Goal: Task Accomplishment & Management: Manage account settings

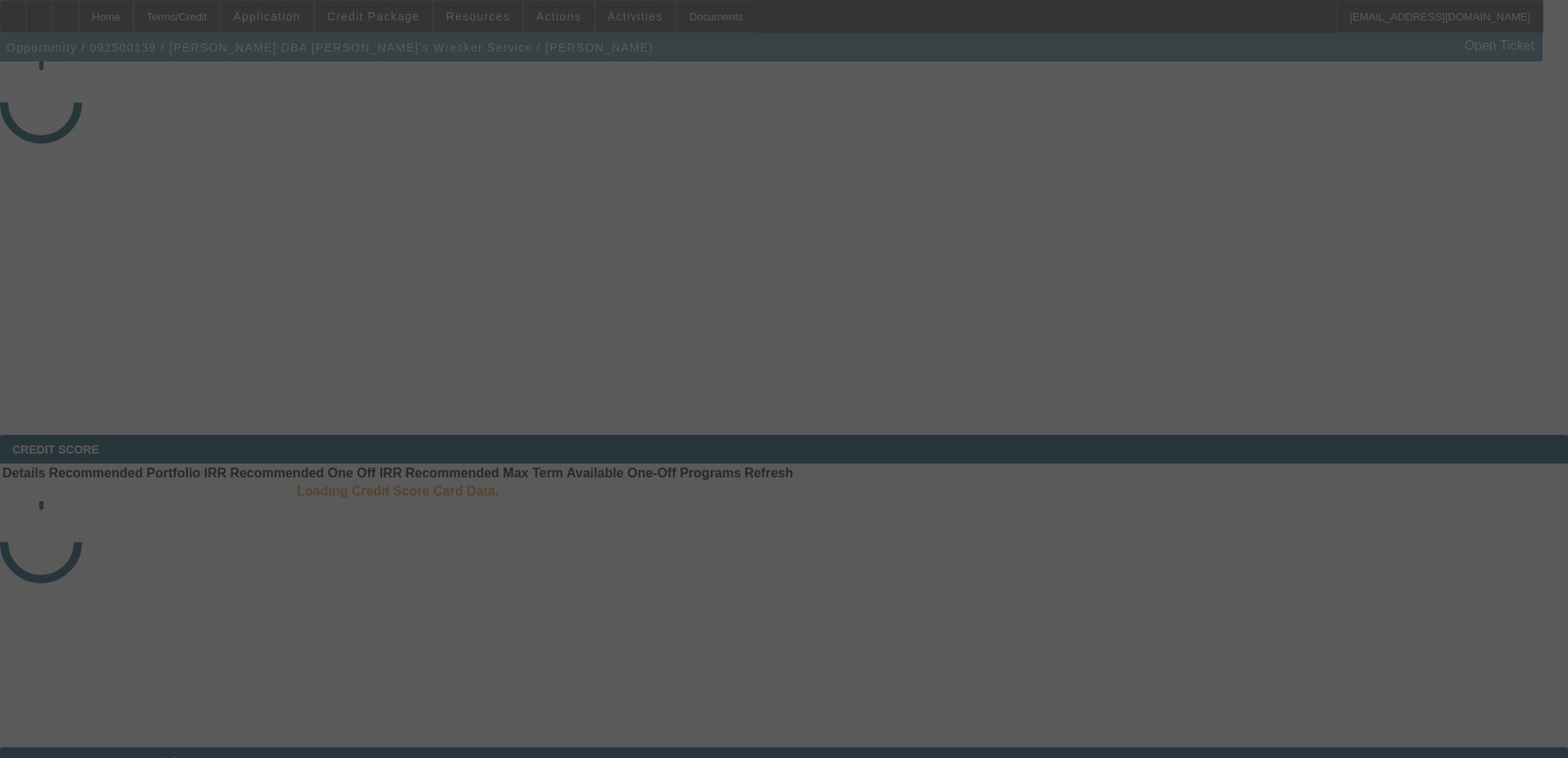
select select "4"
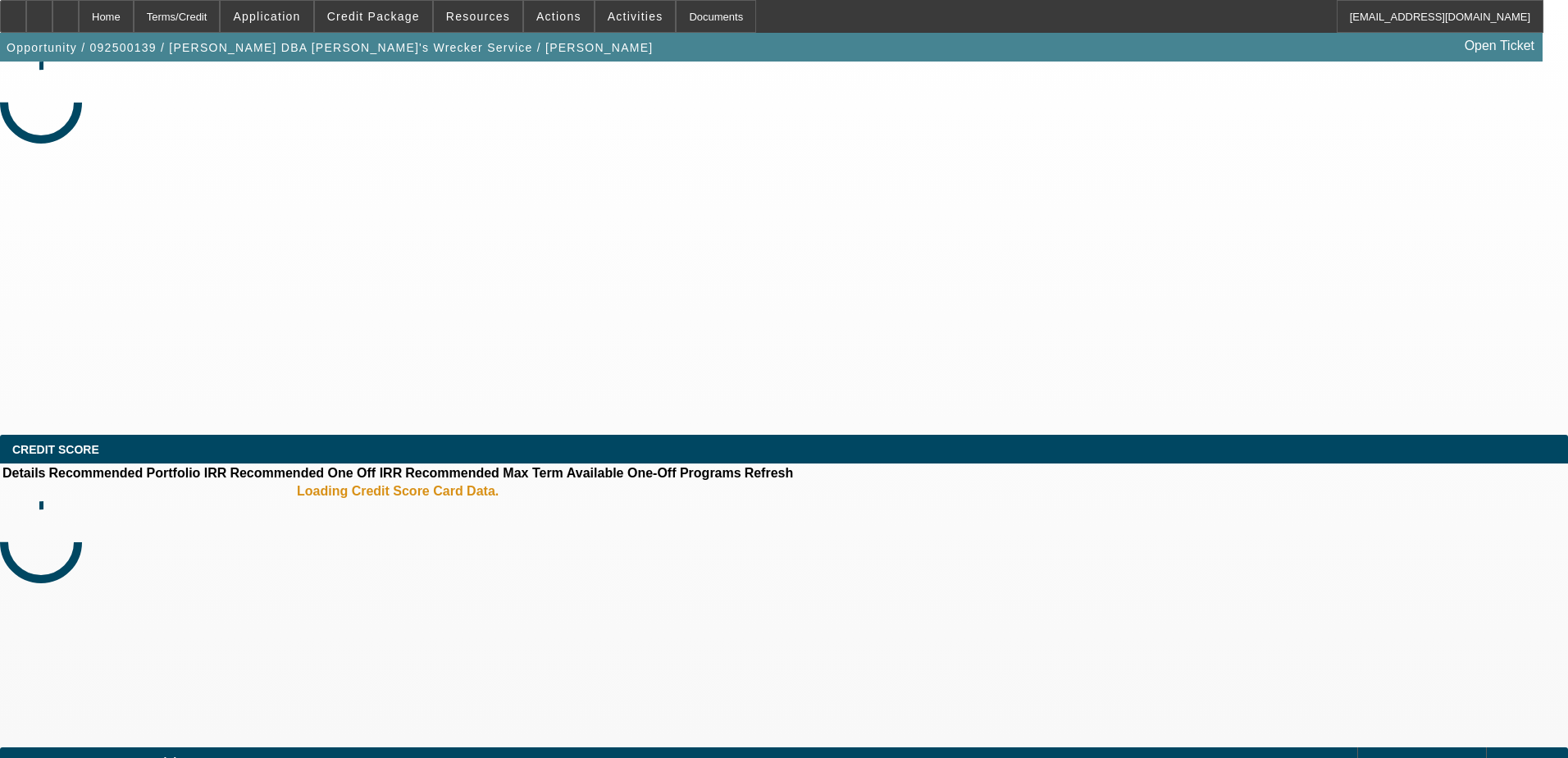
select select "0"
select select "6"
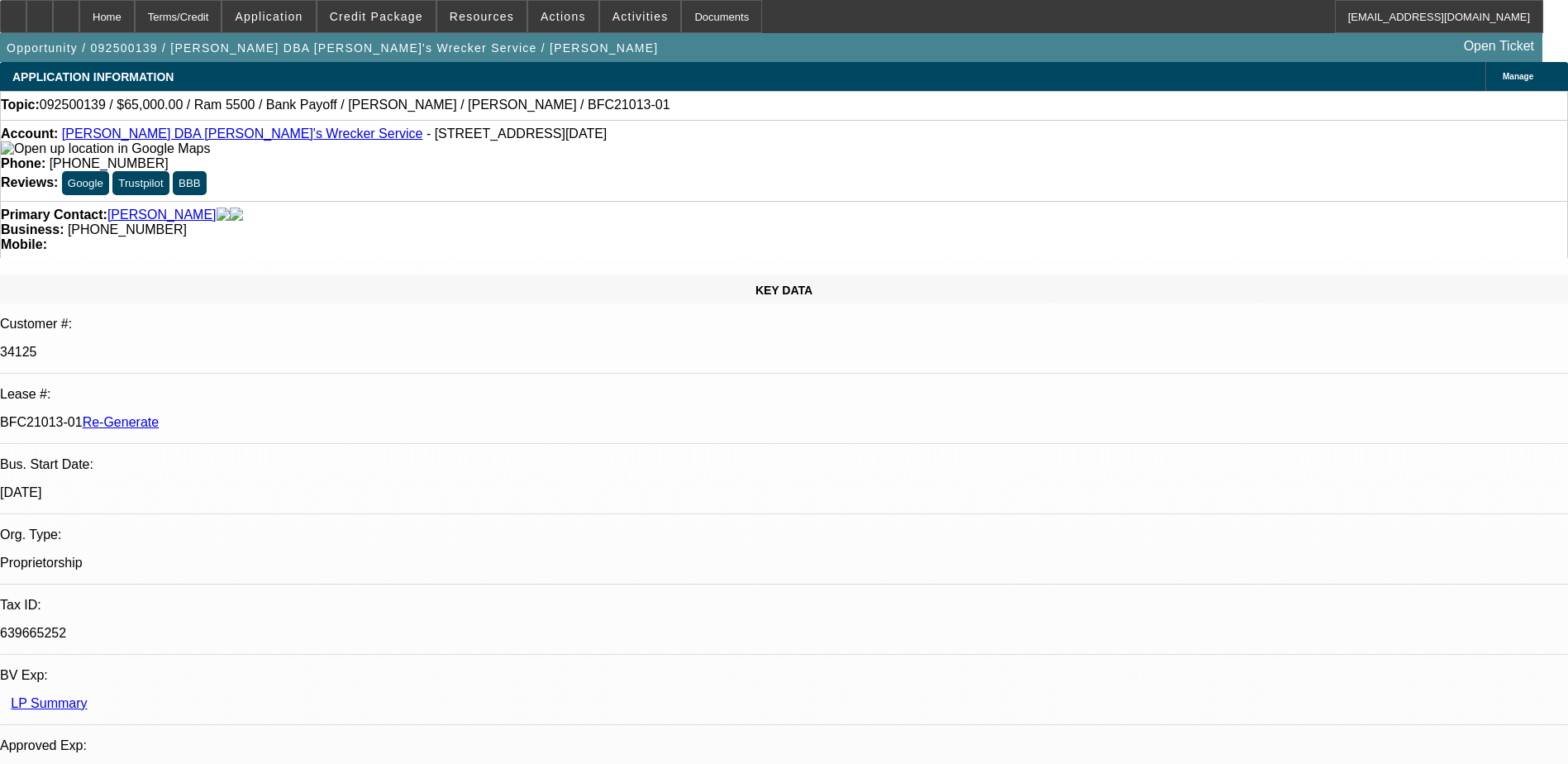
drag, startPoint x: 196, startPoint y: 292, endPoint x: 261, endPoint y: 292, distance: 65.0
click at [261, 415] on p "BFC21013-01 Re-Generate" at bounding box center [784, 422] width 1568 height 15
copy p "BFC21013-01"
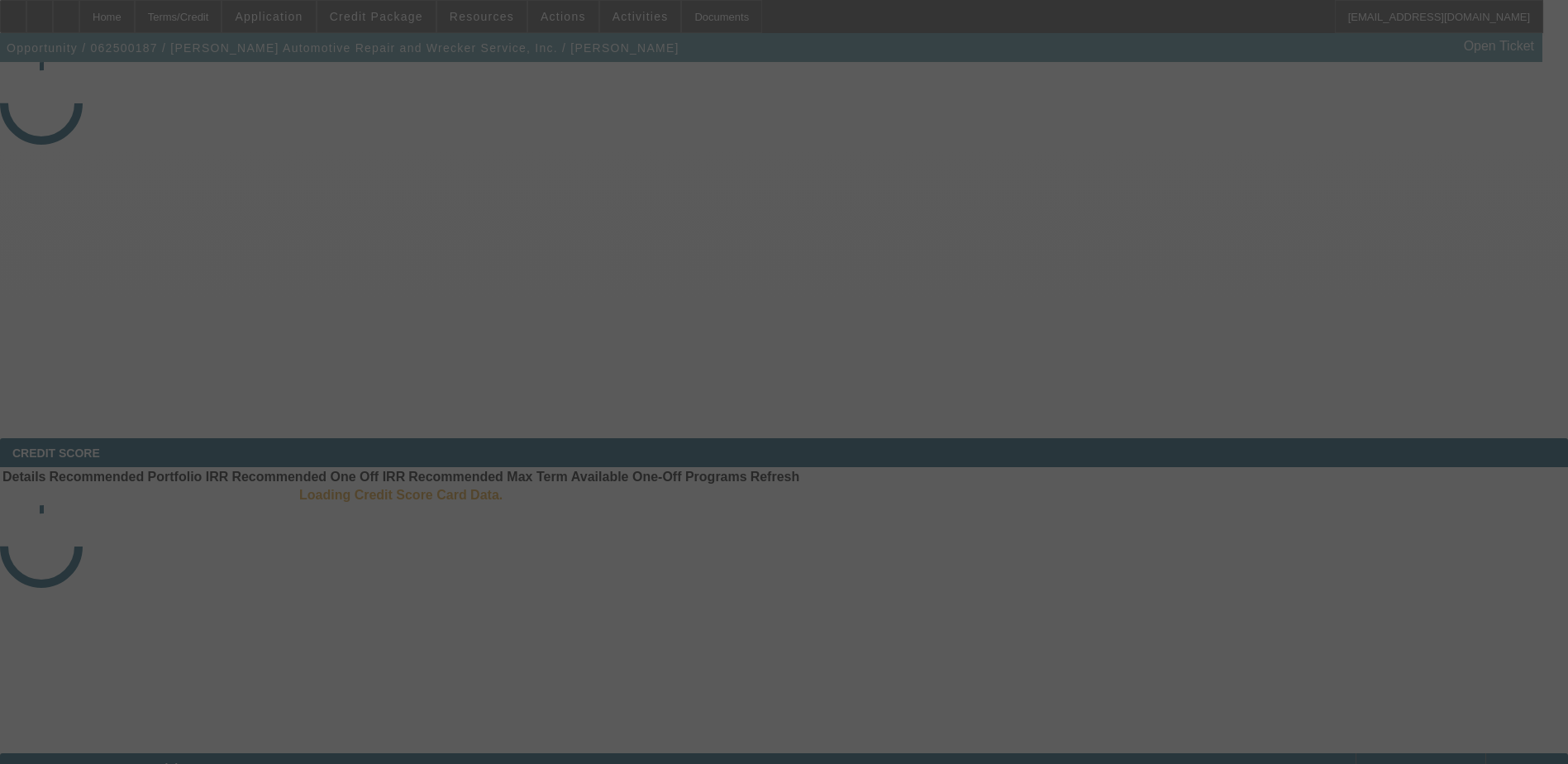
select select "3"
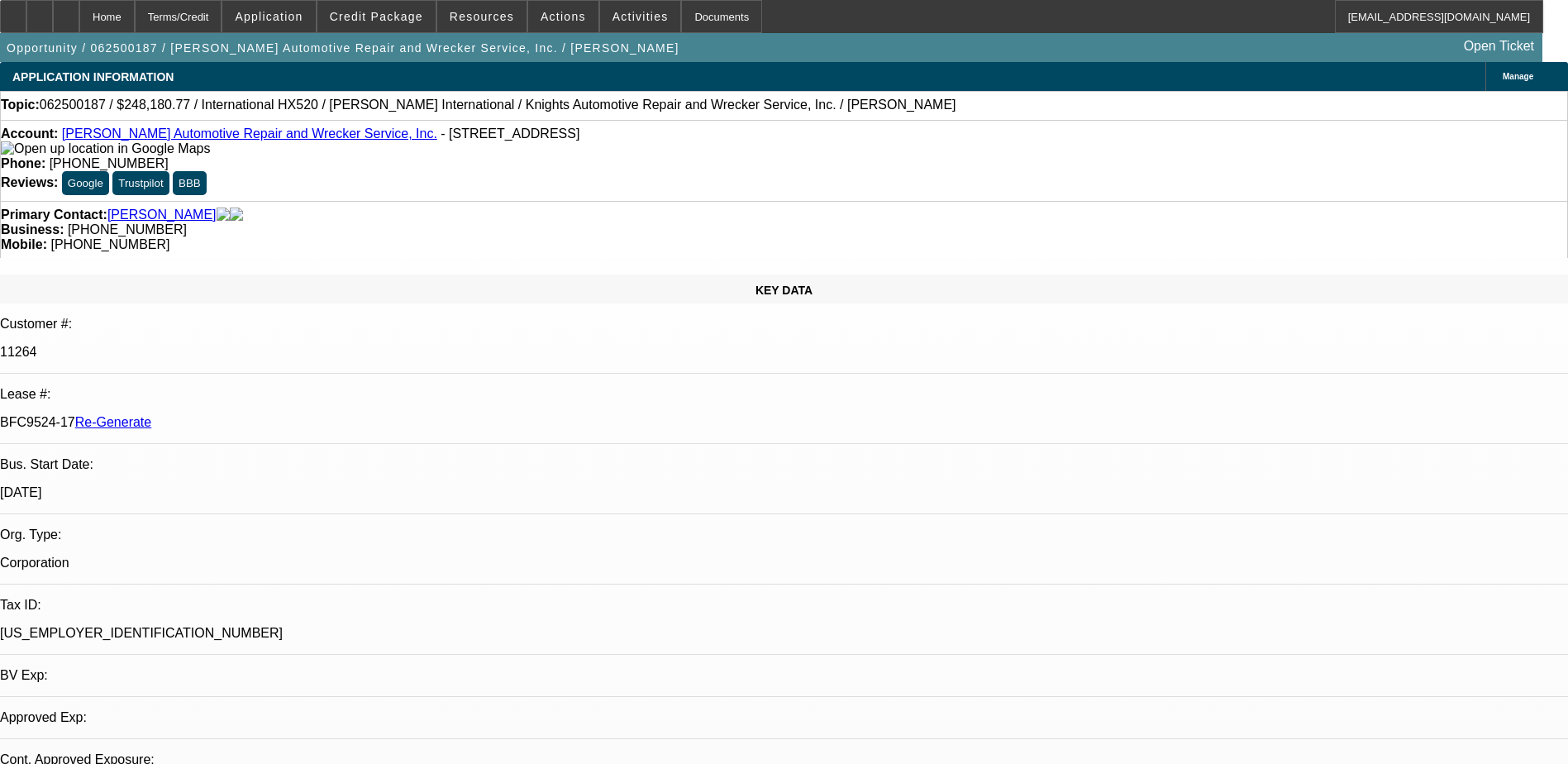
select select "0"
select select "1"
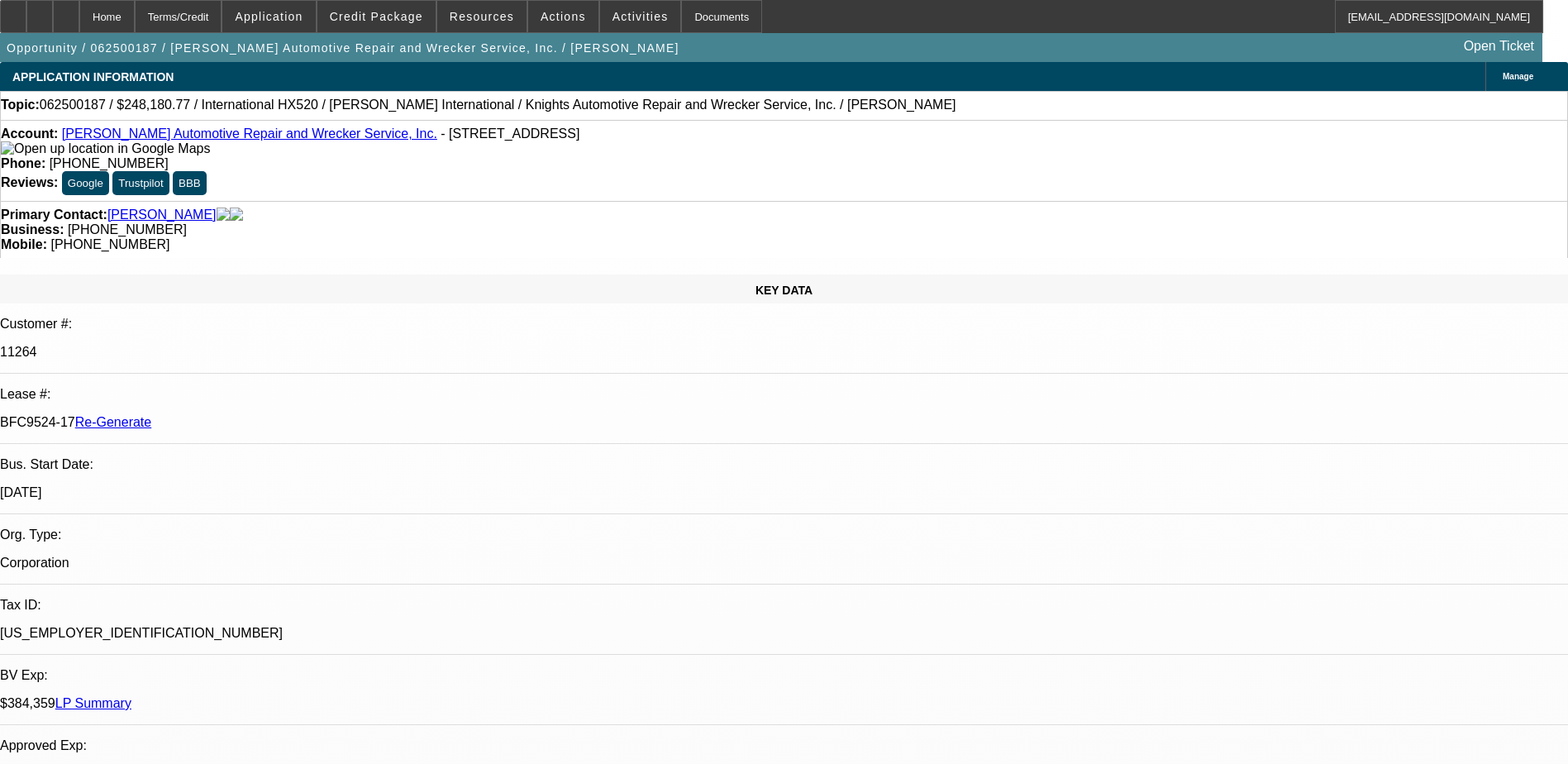
select select "6"
click at [694, 21] on div "Documents" at bounding box center [721, 16] width 81 height 33
click at [688, 16] on div "Documents" at bounding box center [721, 16] width 81 height 33
click at [691, 14] on div "Documents" at bounding box center [721, 16] width 81 height 33
click at [1282, 205] on button "reply_all Reply All" at bounding box center [1289, 204] width 104 height 40
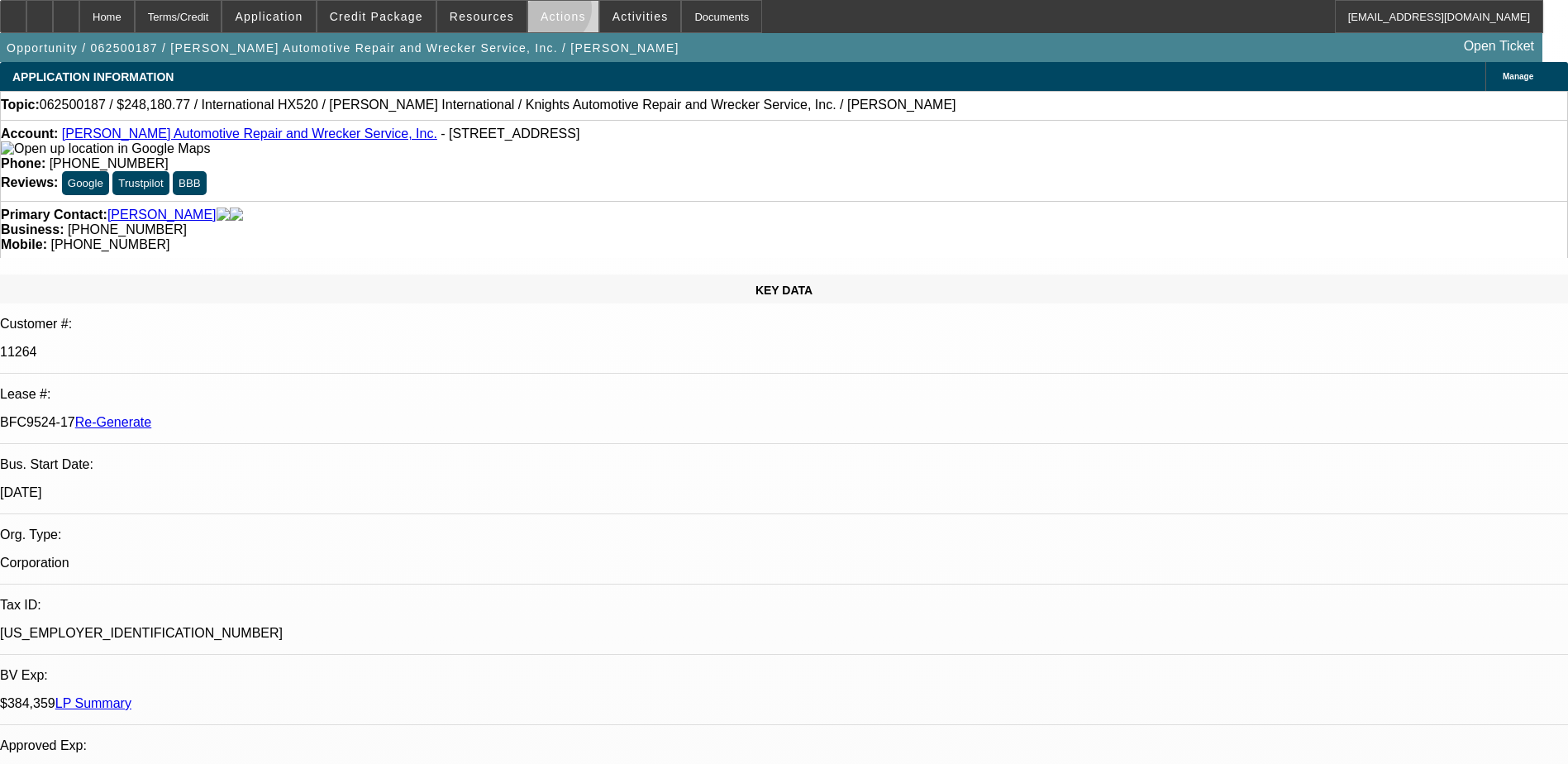
click at [546, 13] on span "Actions" at bounding box center [563, 16] width 46 height 14
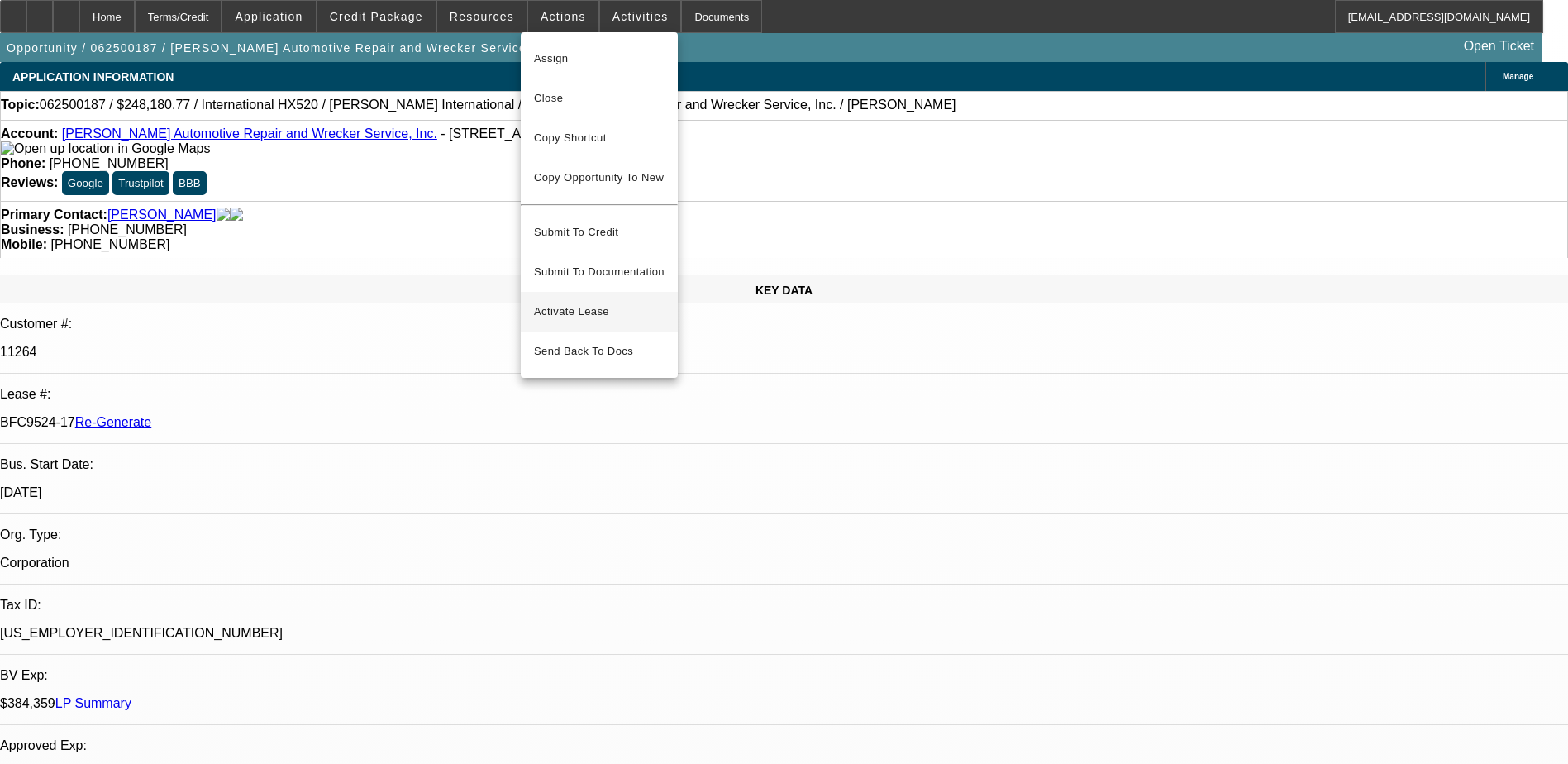
click at [571, 302] on span "Activate Lease" at bounding box center [599, 312] width 130 height 20
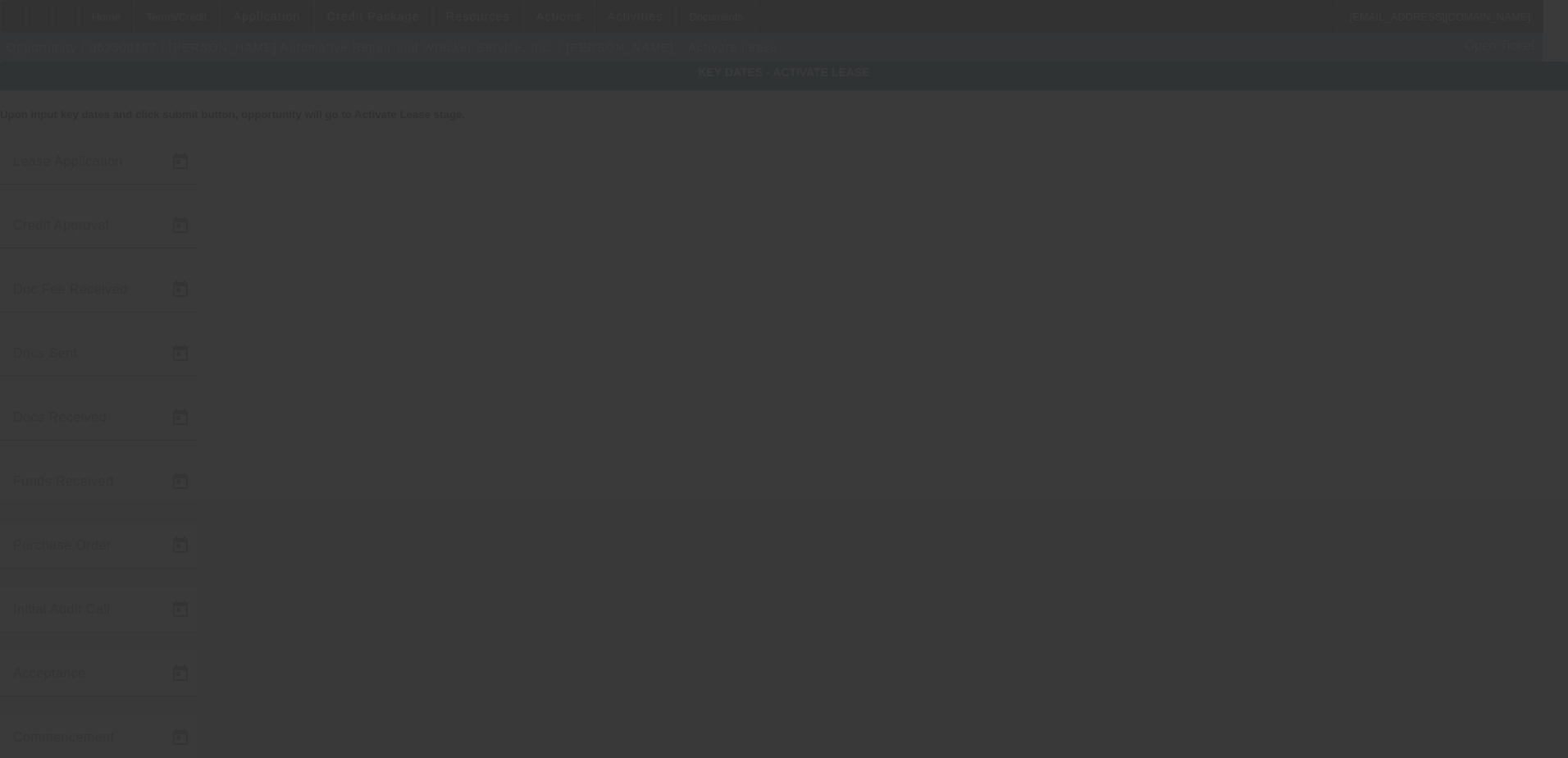
type input "6/9/2025"
type input "9/19/2025"
type input "9/22/2025"
type input "9/19/2025"
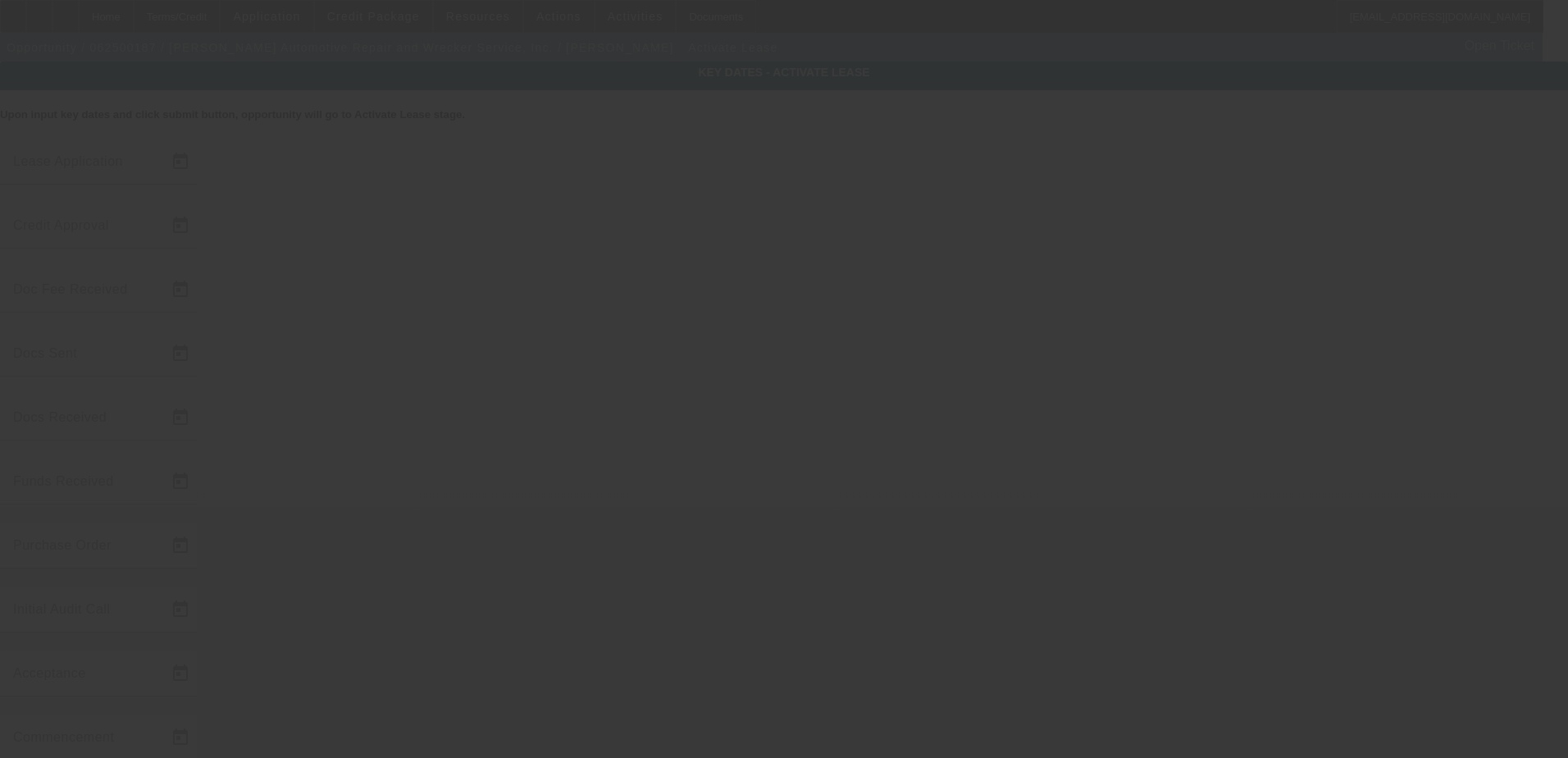
type input "9/22/2025"
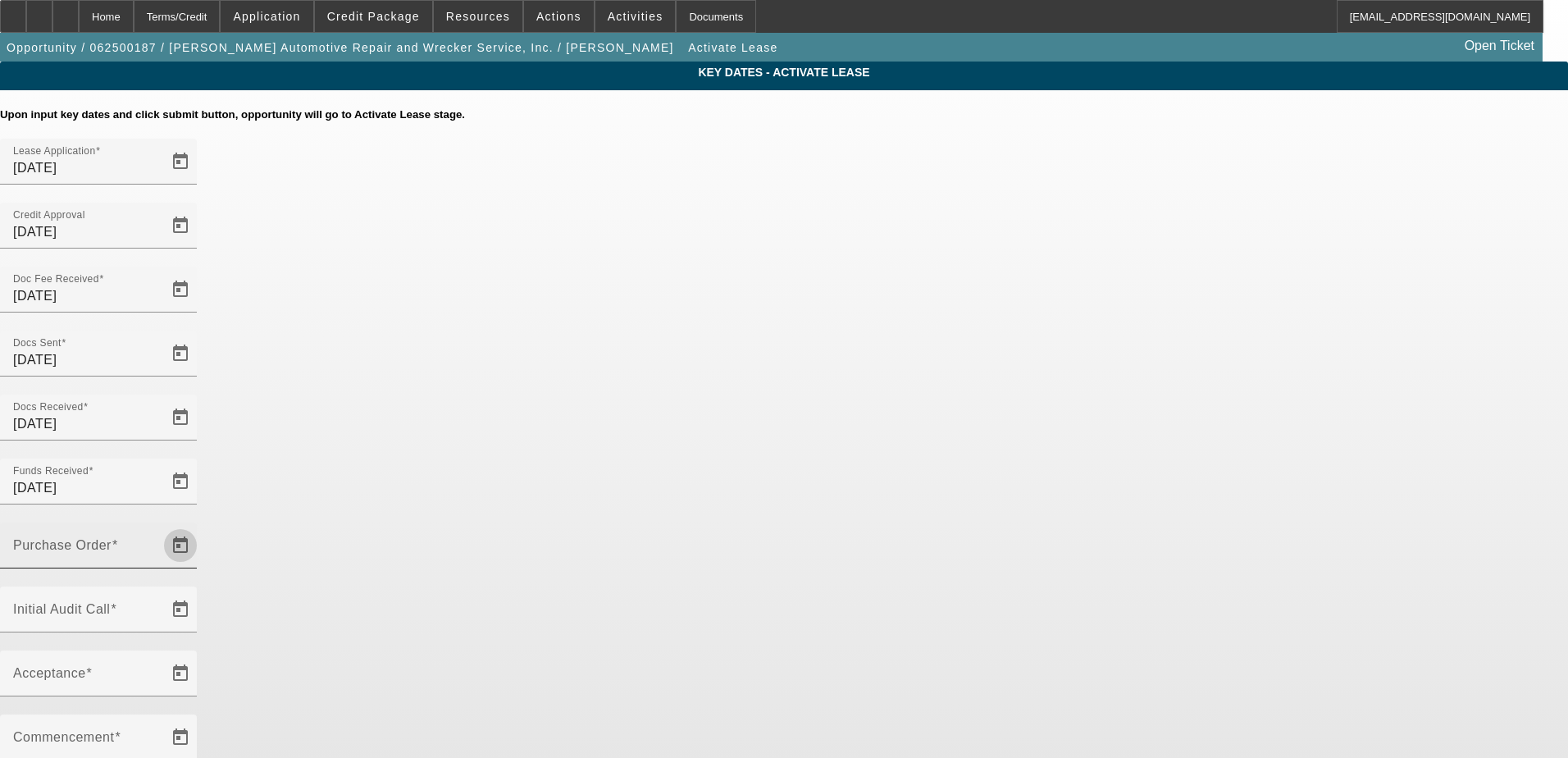
click at [200, 526] on span "Open calendar" at bounding box center [181, 545] width 40 height 40
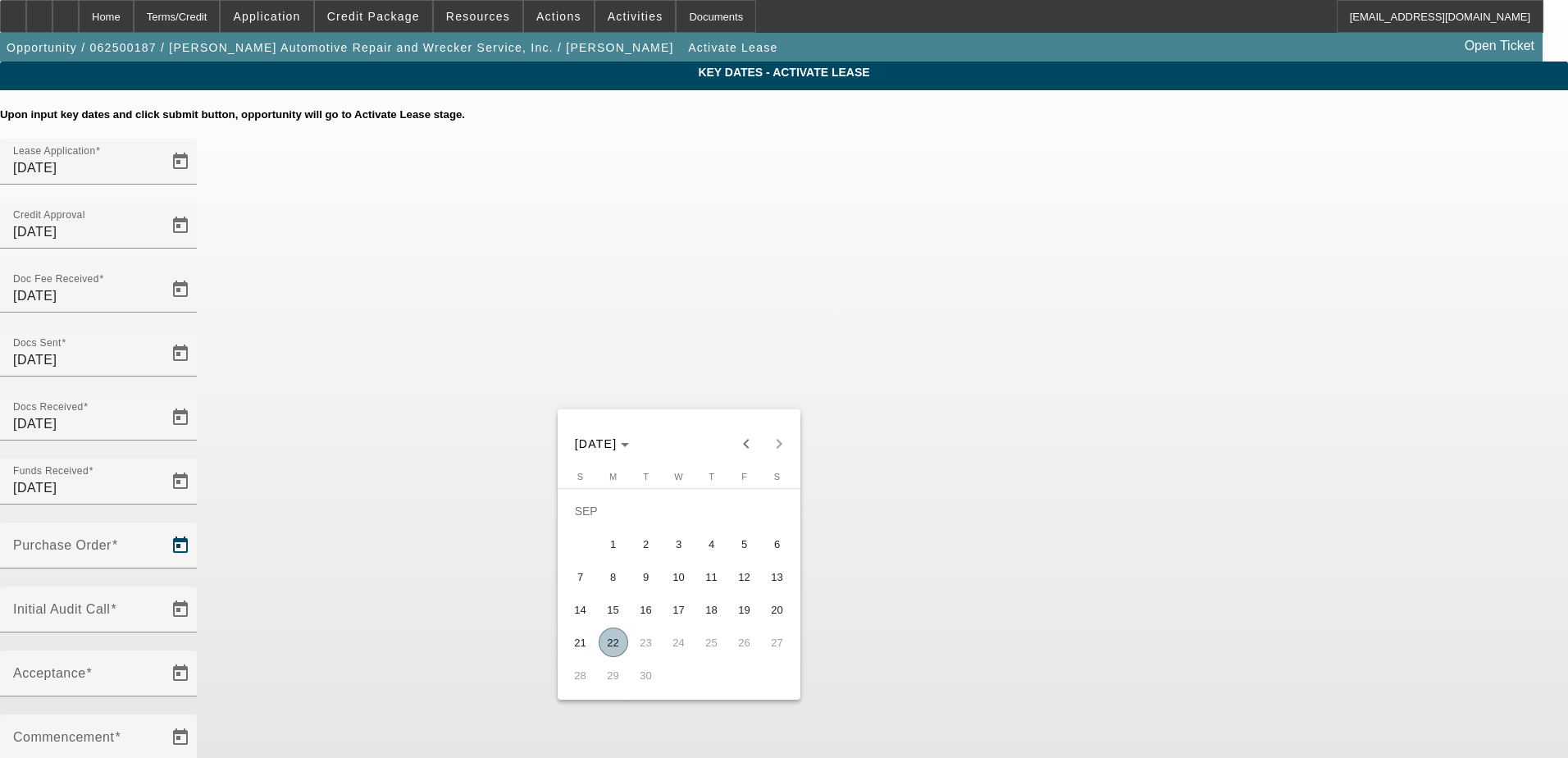
click at [613, 649] on span "22" at bounding box center [613, 642] width 30 height 30
type input "9/22/2025"
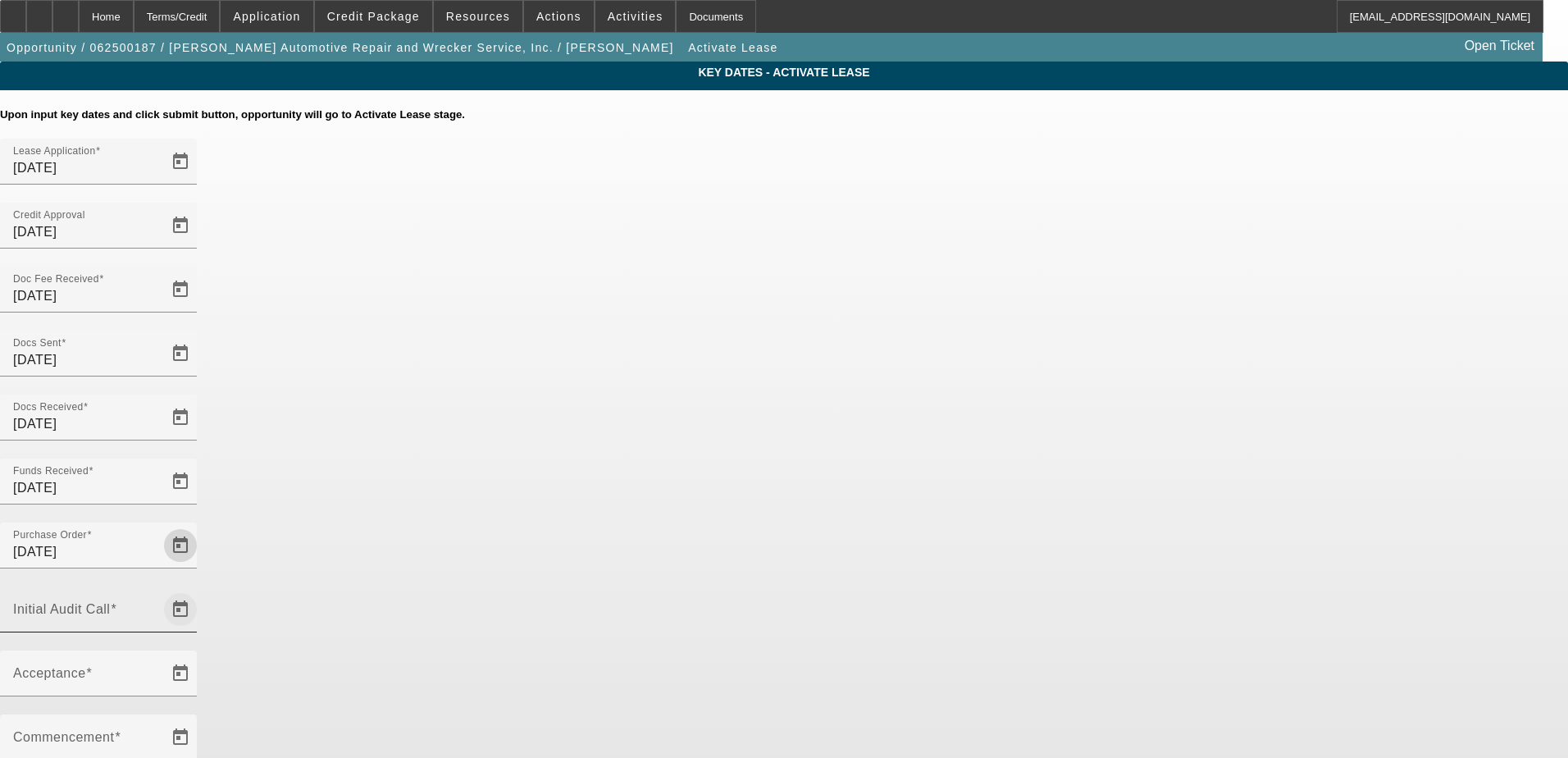
click at [200, 590] on span "Open calendar" at bounding box center [181, 610] width 40 height 40
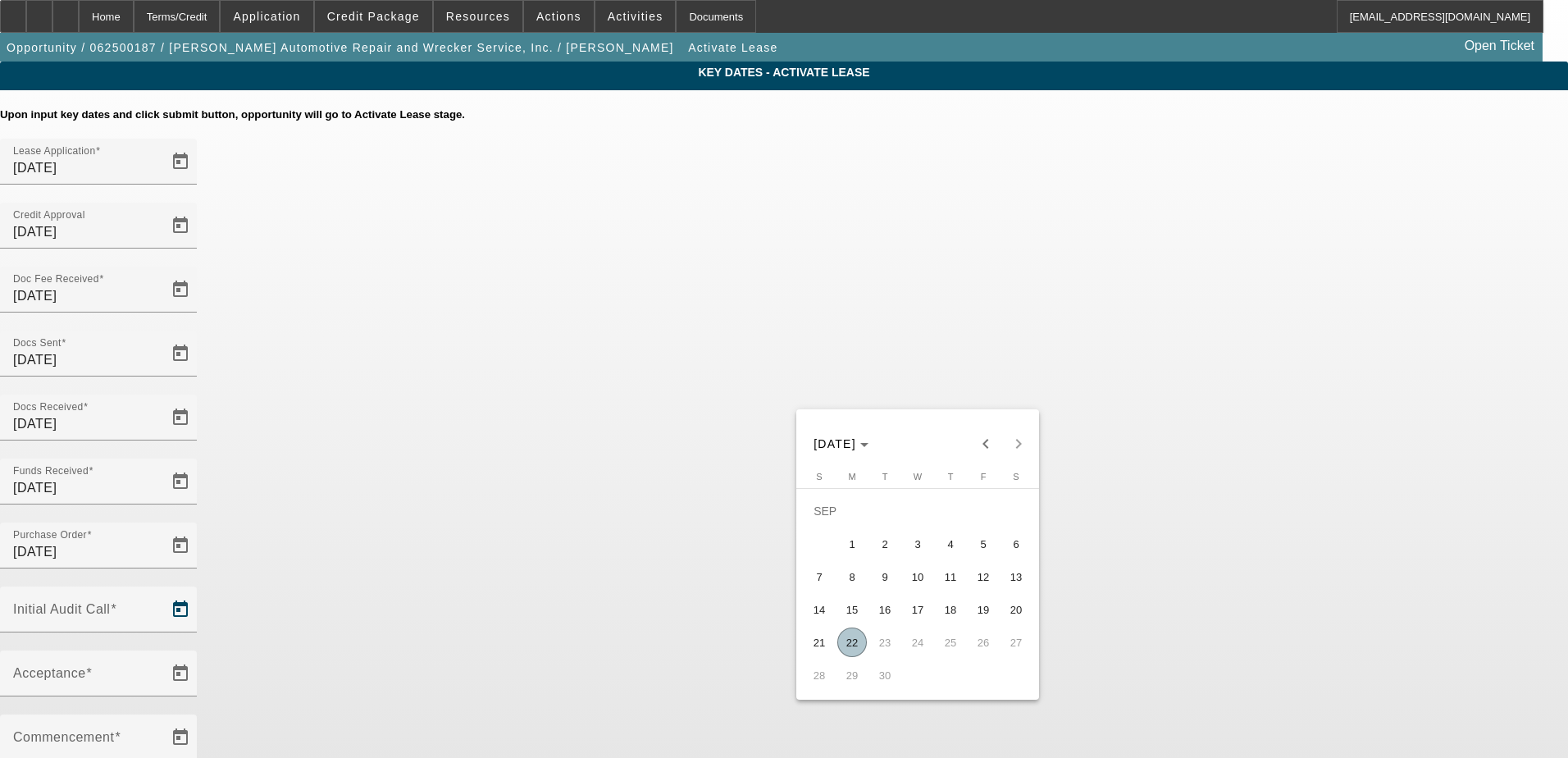
click at [841, 649] on span "22" at bounding box center [852, 642] width 30 height 30
type input "9/22/2025"
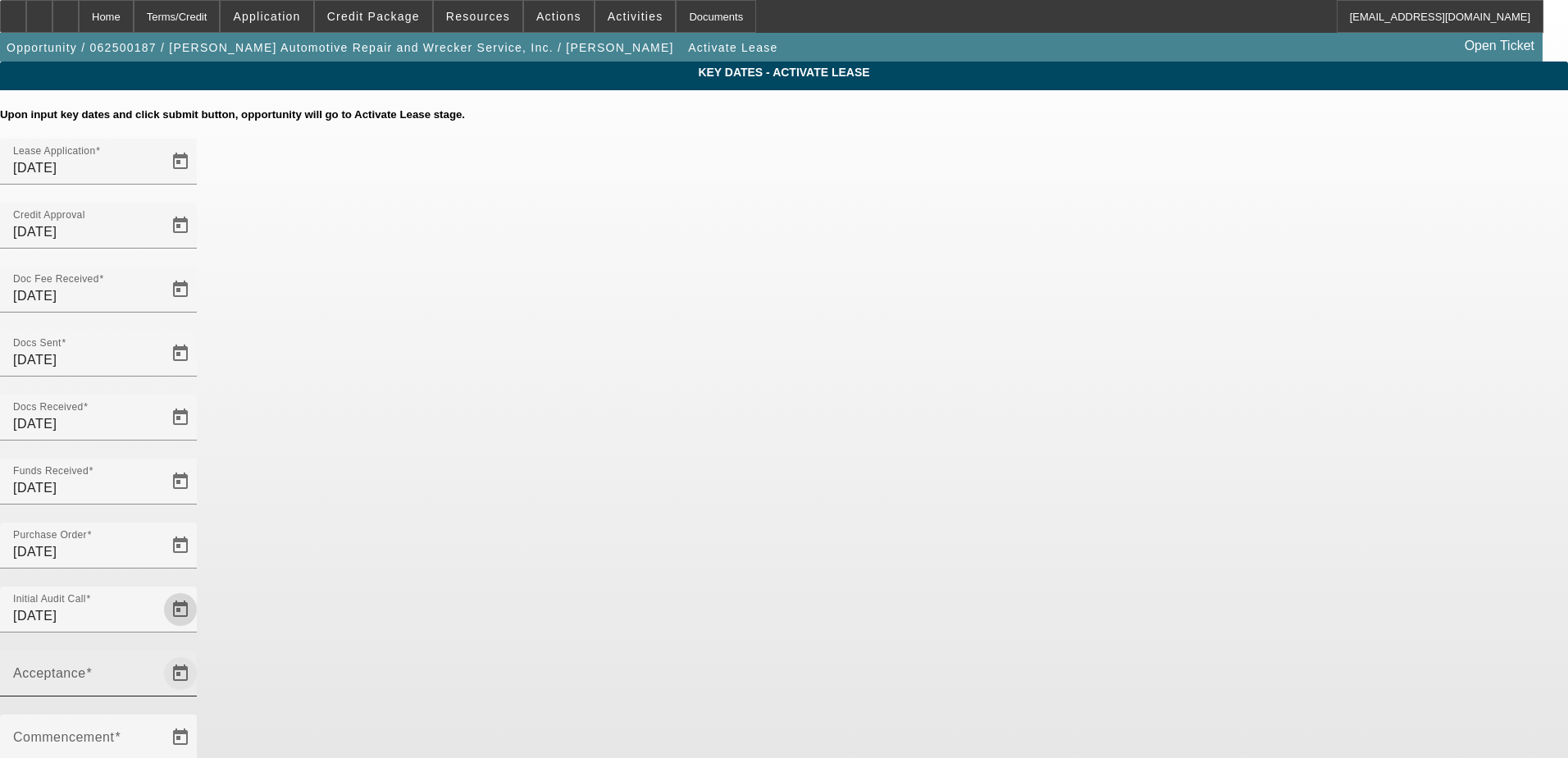
click at [200, 654] on span "Open calendar" at bounding box center [181, 674] width 40 height 40
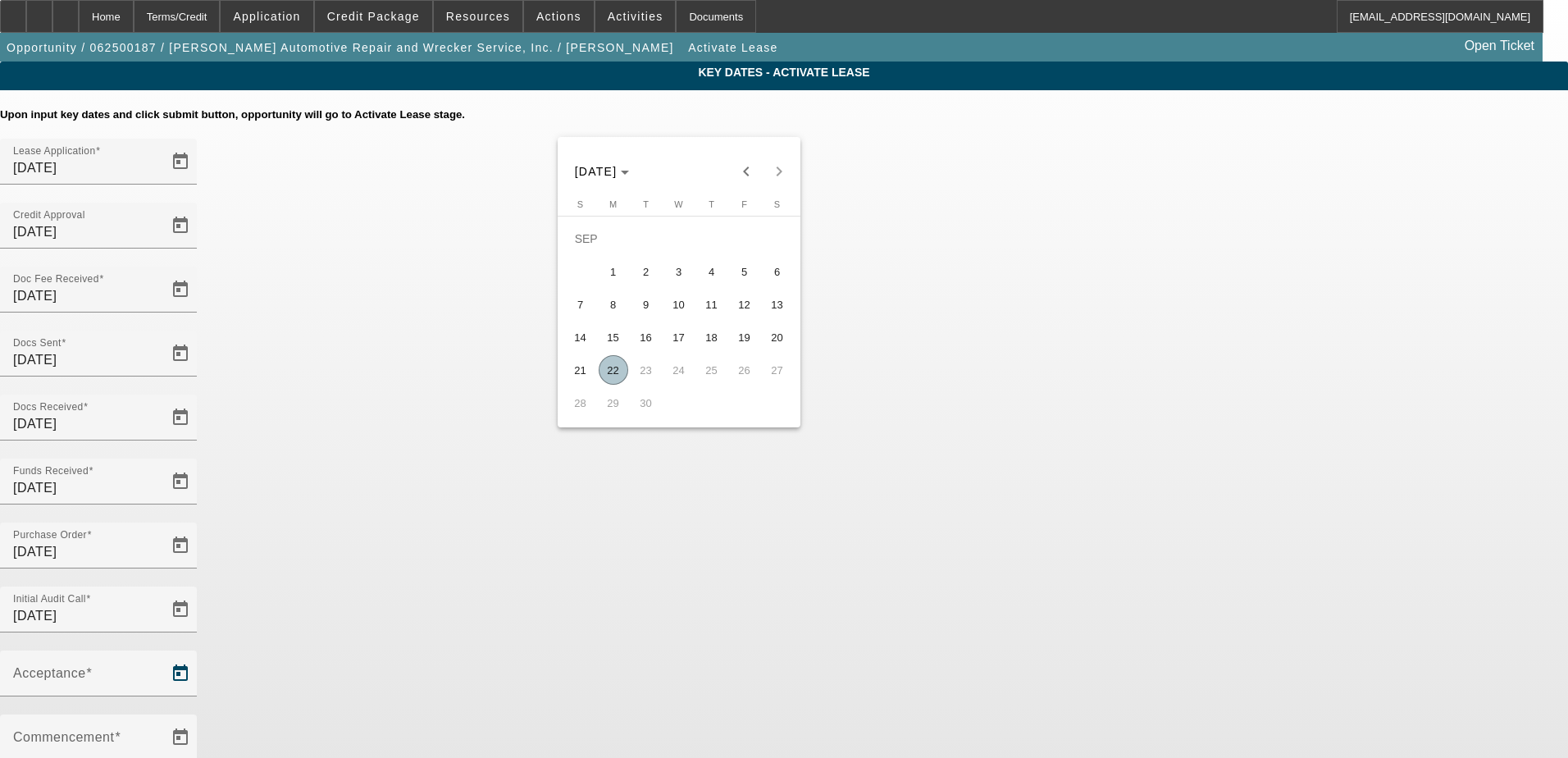
click at [616, 373] on span "22" at bounding box center [613, 370] width 30 height 30
type input "9/22/2025"
type input "10/1/2025"
type input "11/1/2025"
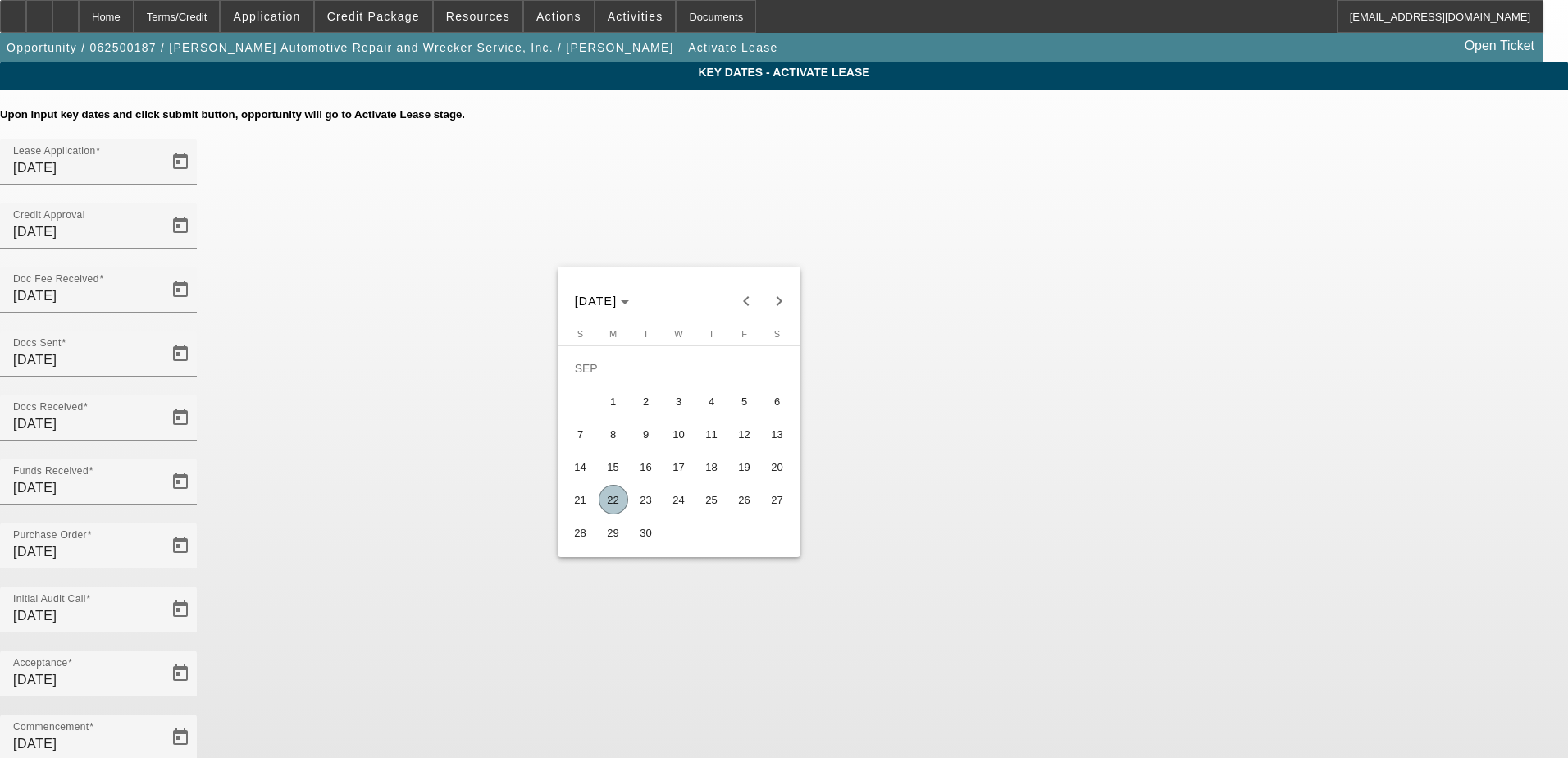
click at [713, 501] on span "25" at bounding box center [712, 499] width 30 height 30
type input "9/25/2025"
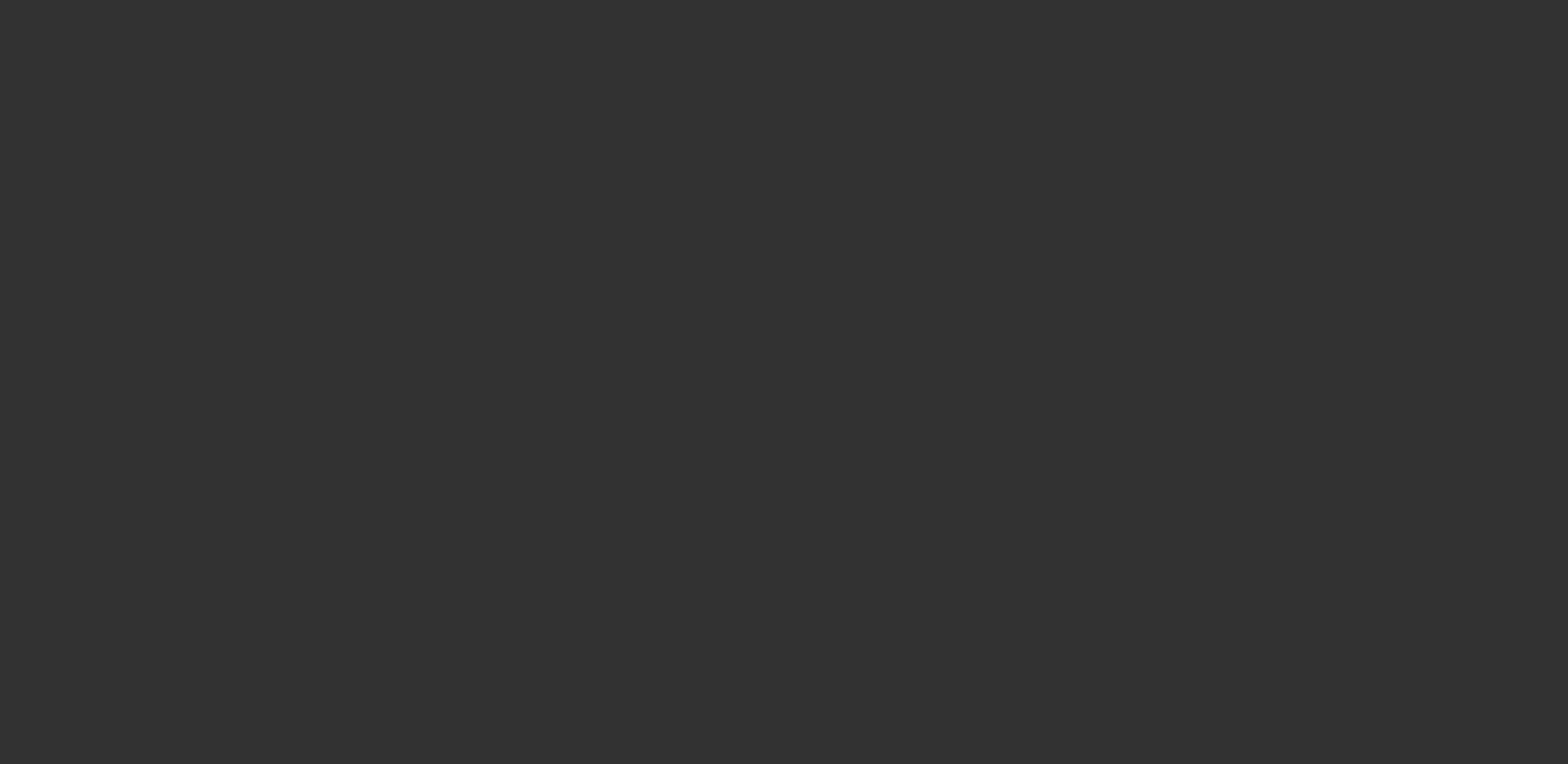
select select "4"
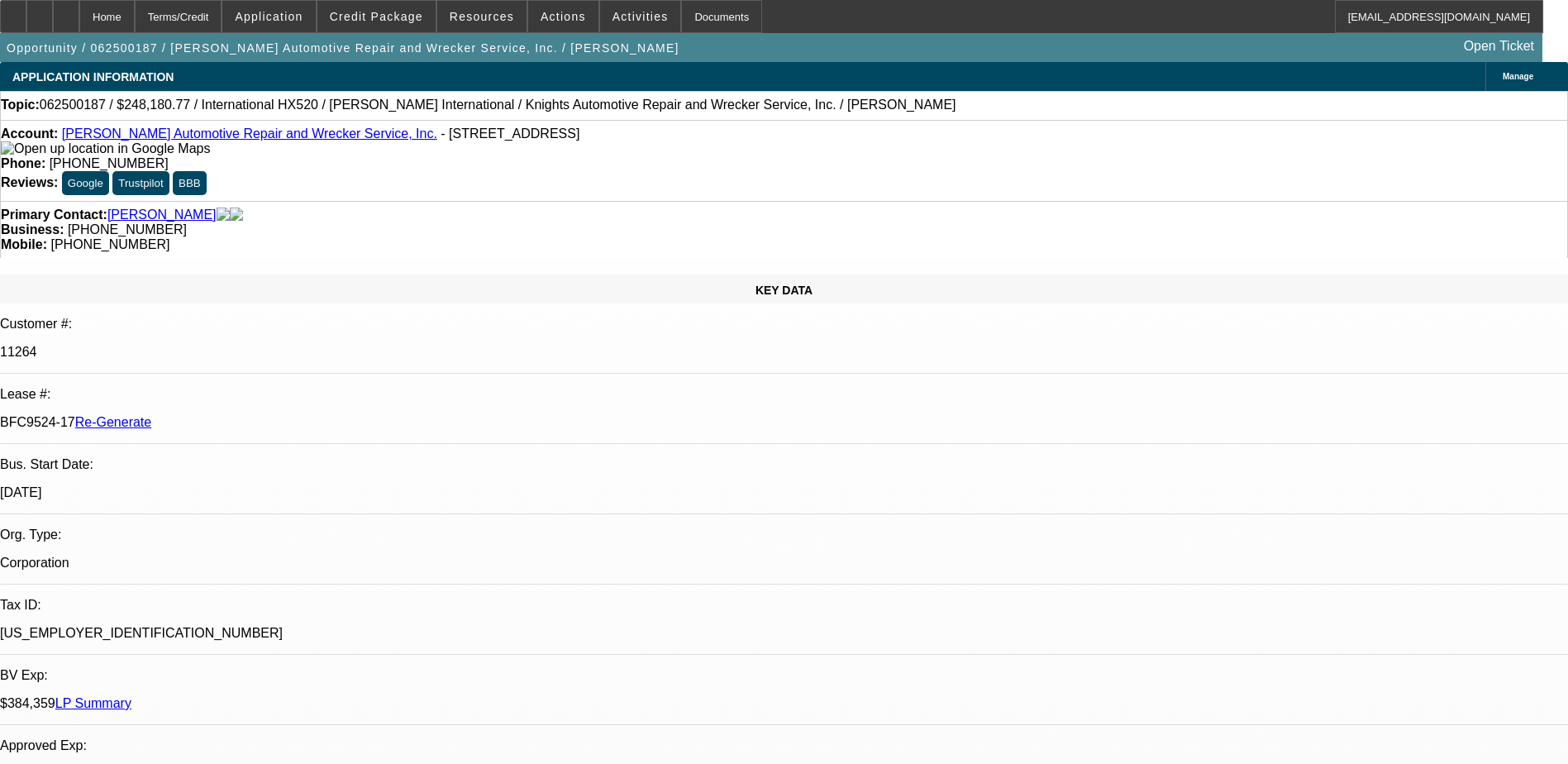
select select "0"
select select "6"
click at [403, 14] on span "Credit Package" at bounding box center [377, 16] width 93 height 14
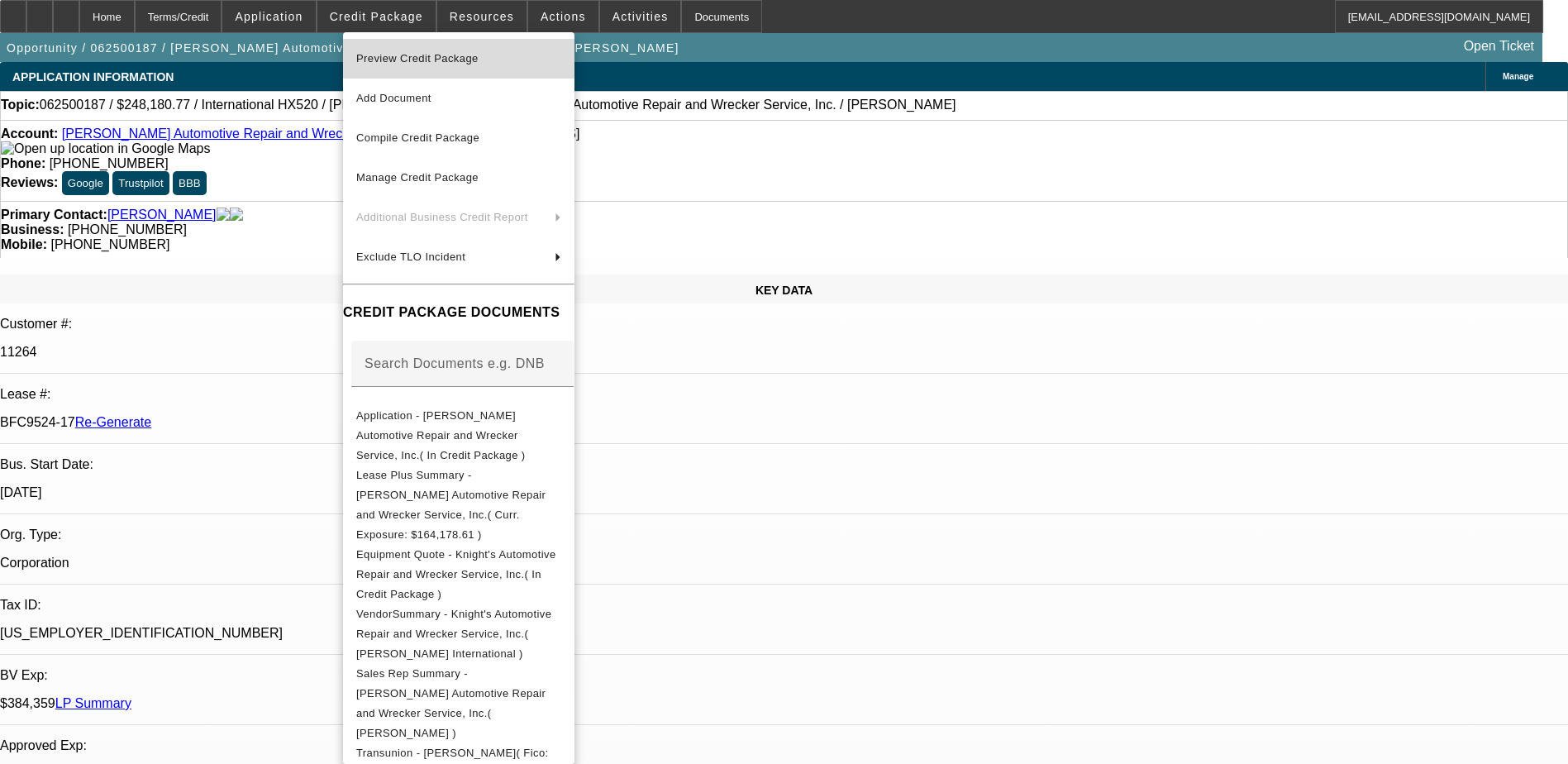
click at [413, 57] on span "Preview Credit Package" at bounding box center [418, 58] width 122 height 13
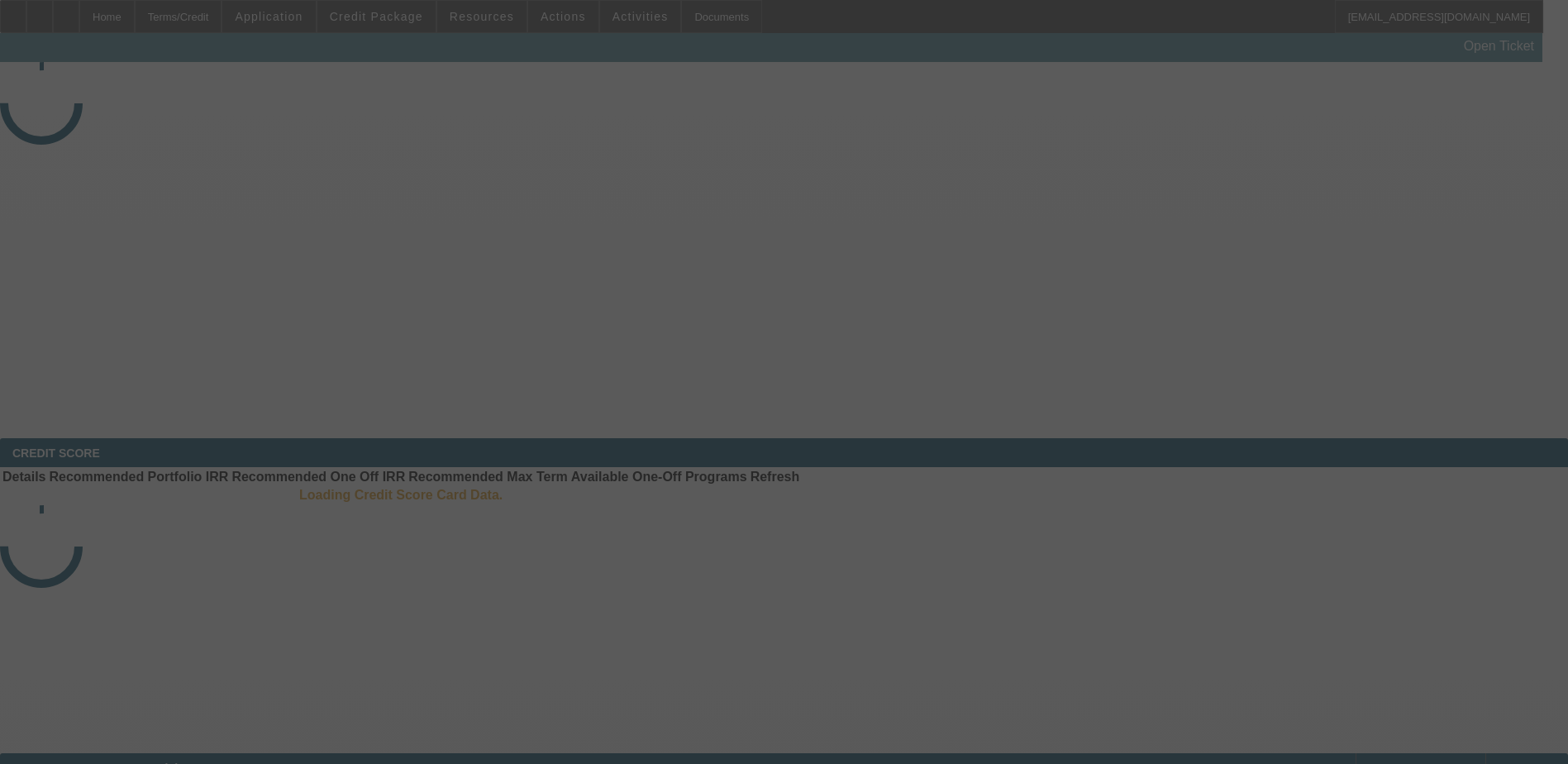
select select "3"
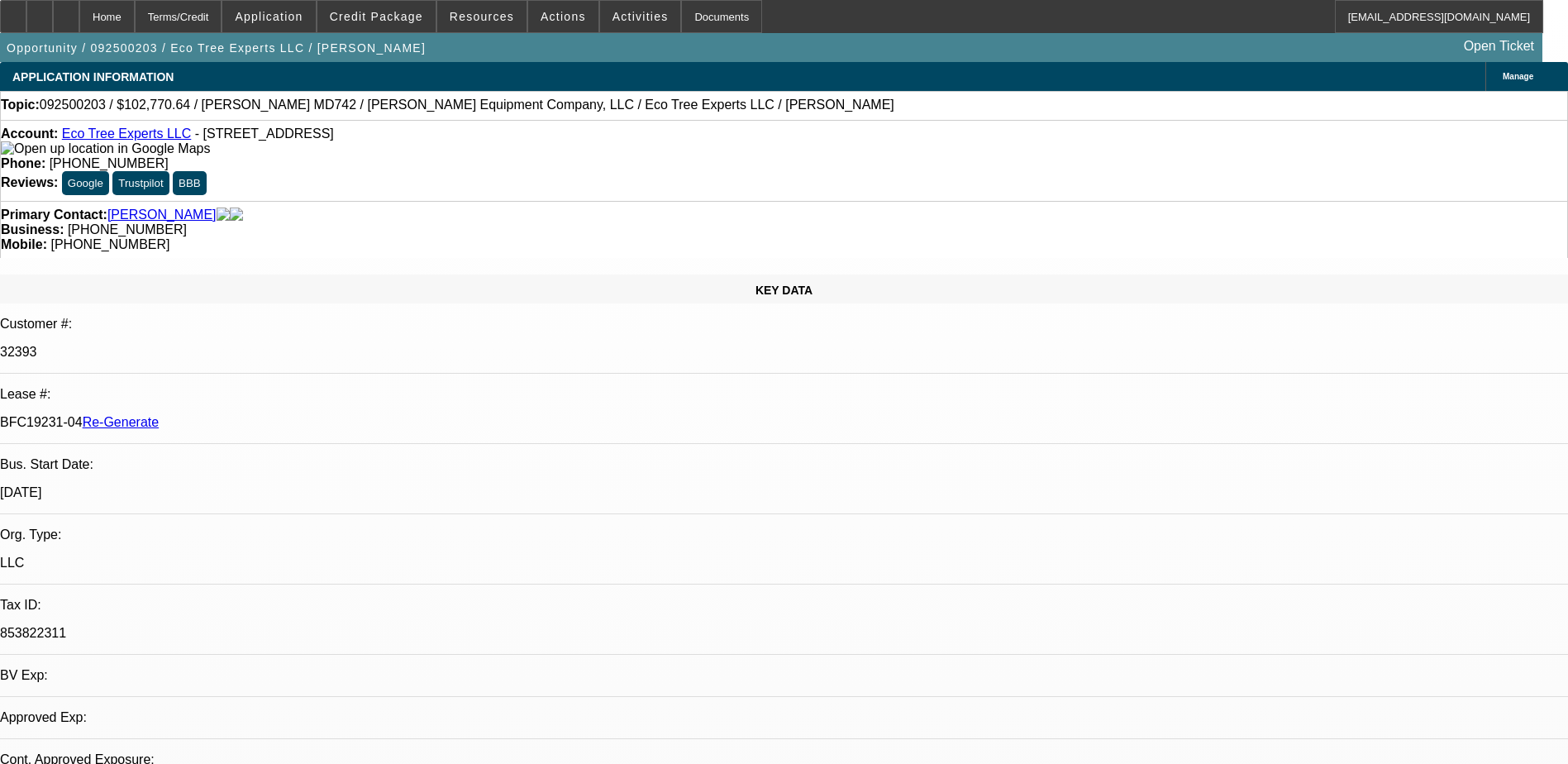
select select "0"
select select "1"
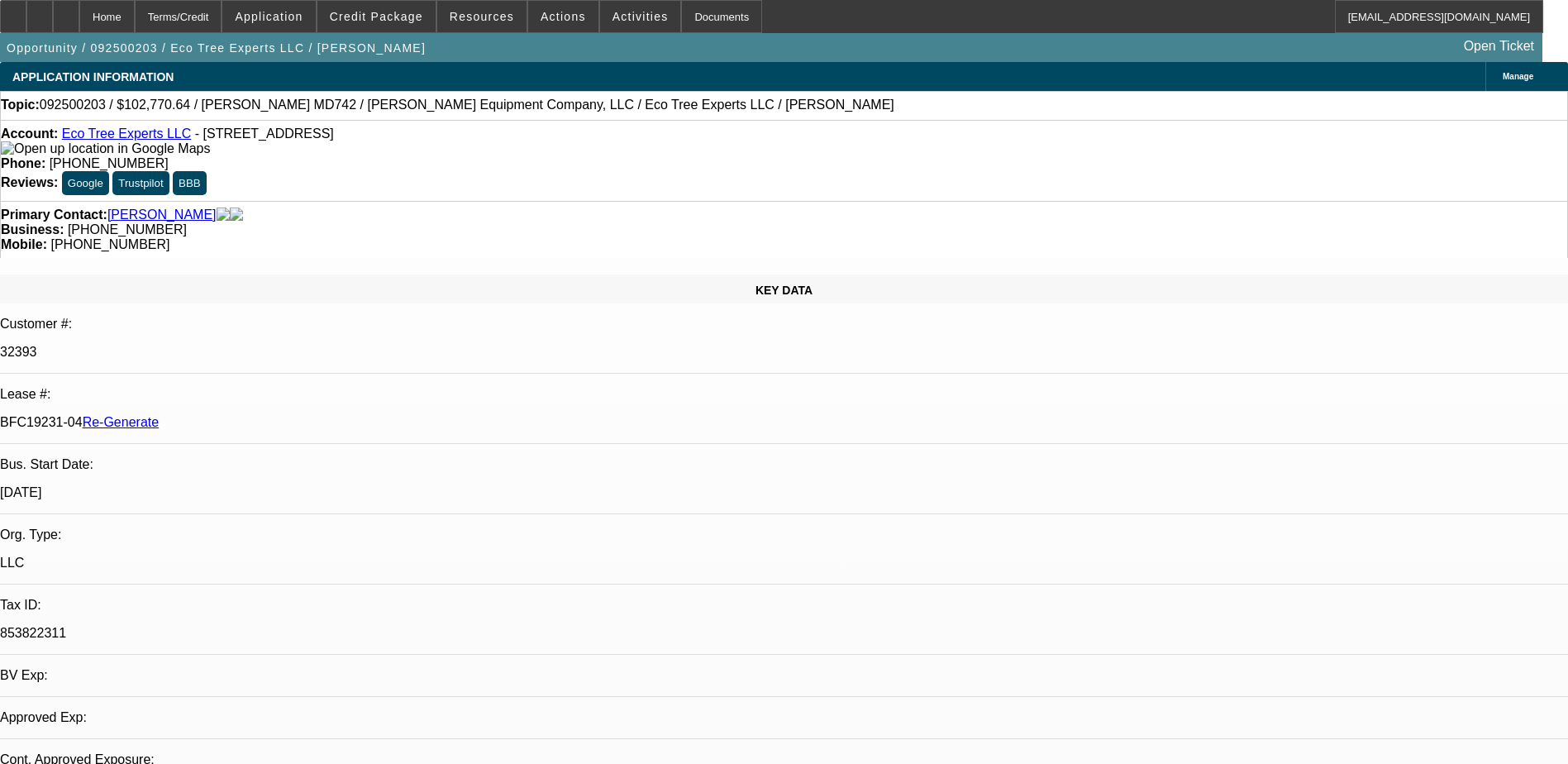
select select "6"
click at [681, 12] on div "Documents" at bounding box center [721, 16] width 81 height 33
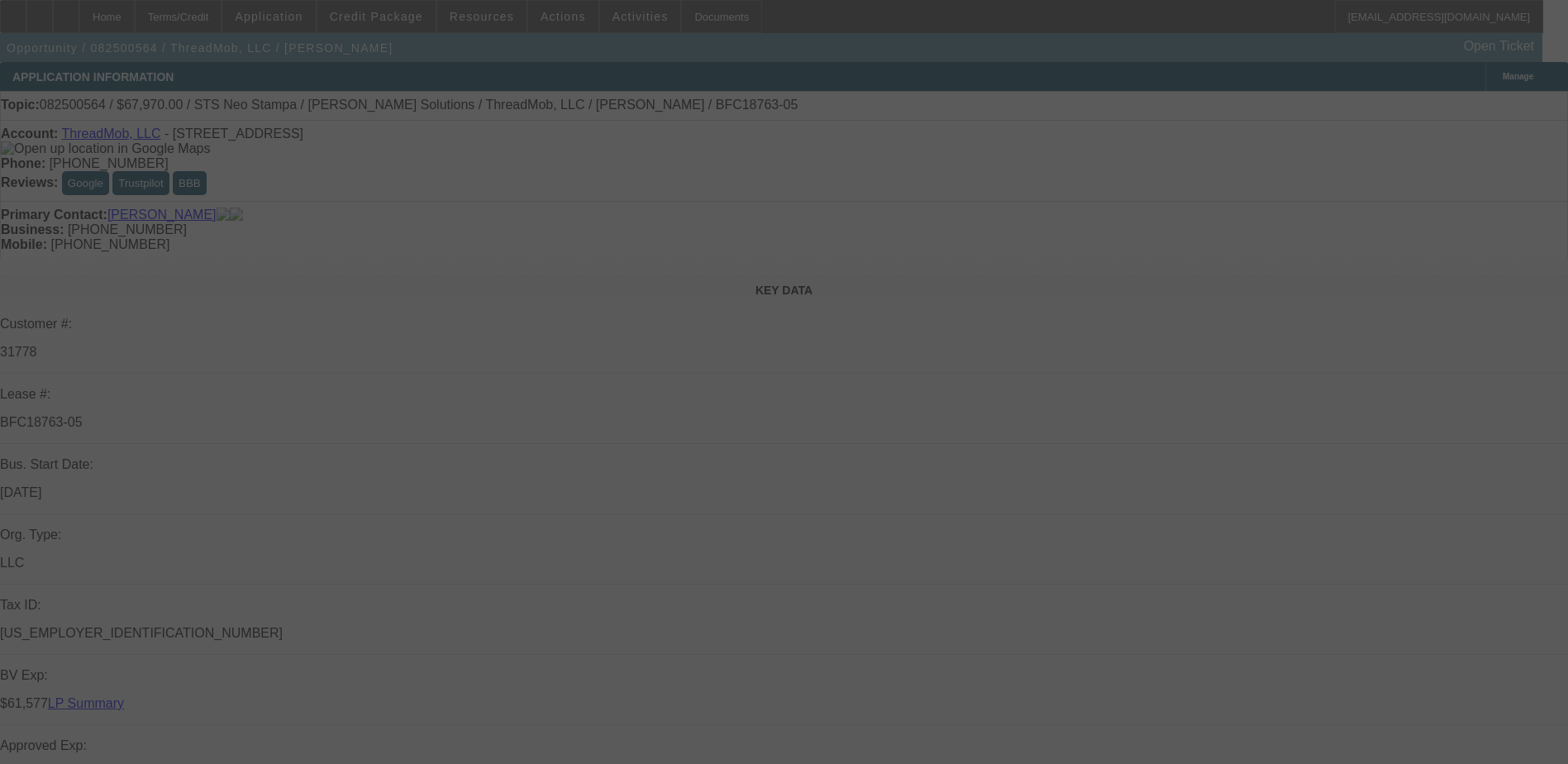
select select "0"
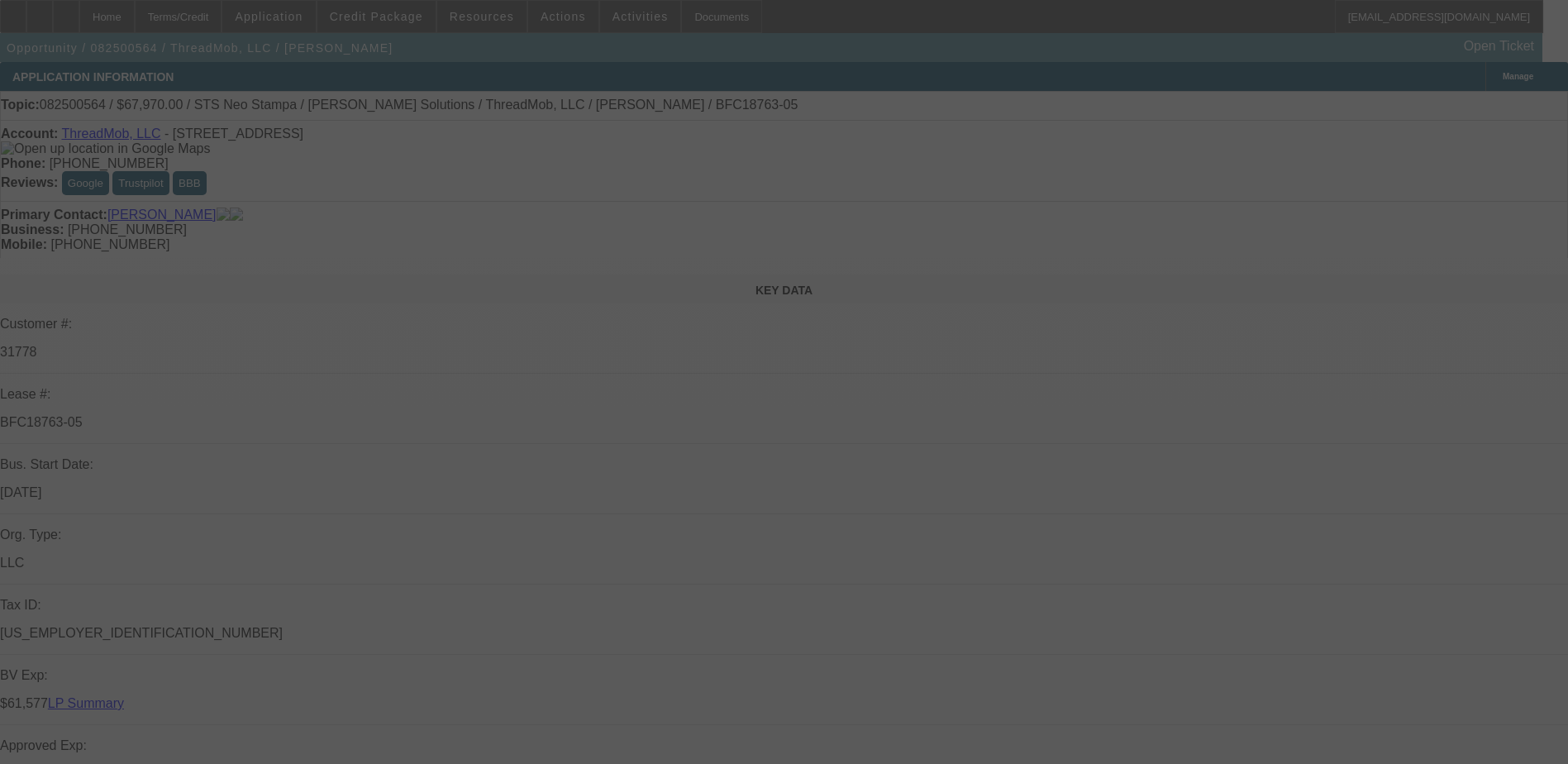
select select "0"
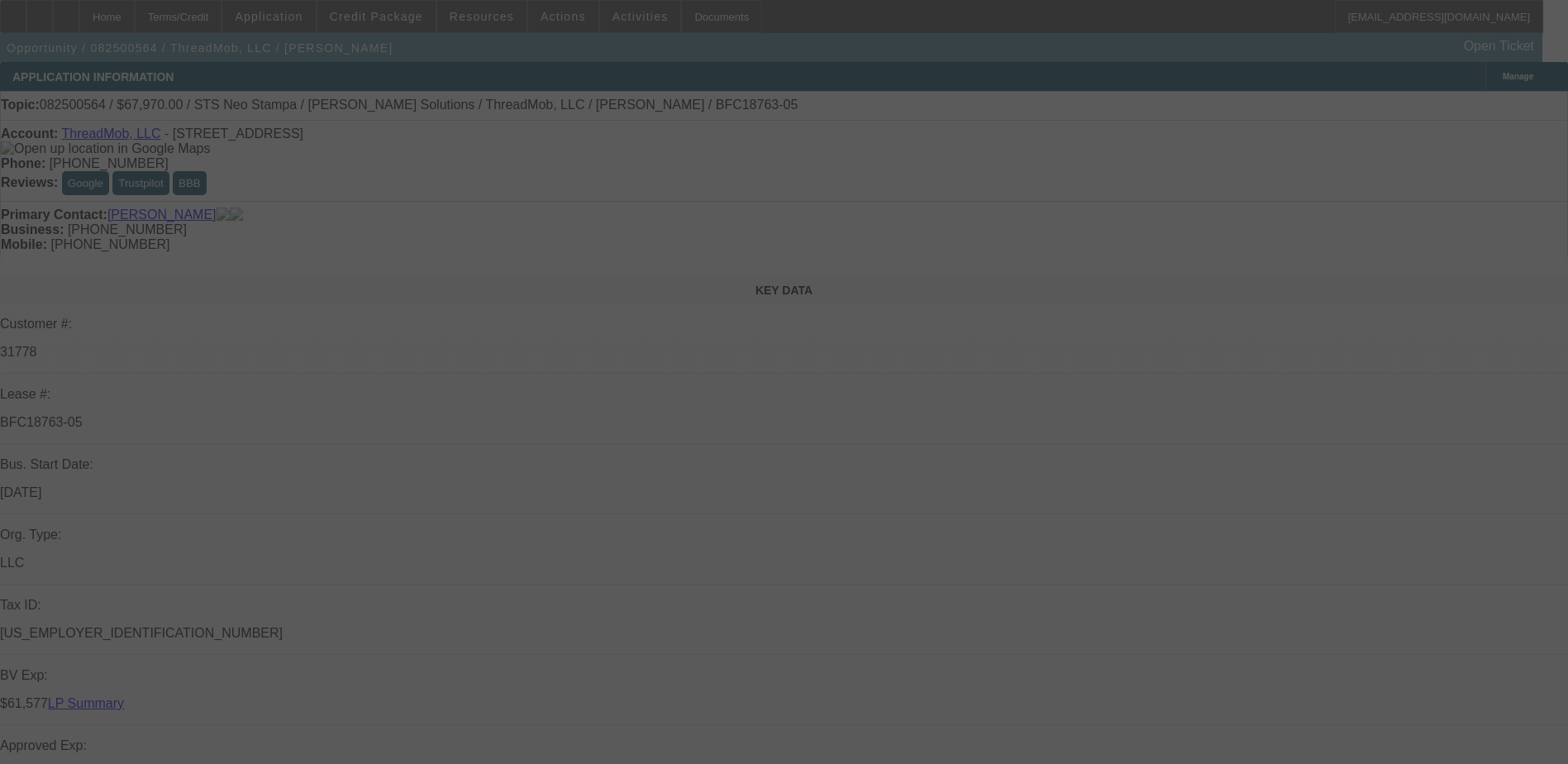
select select "0"
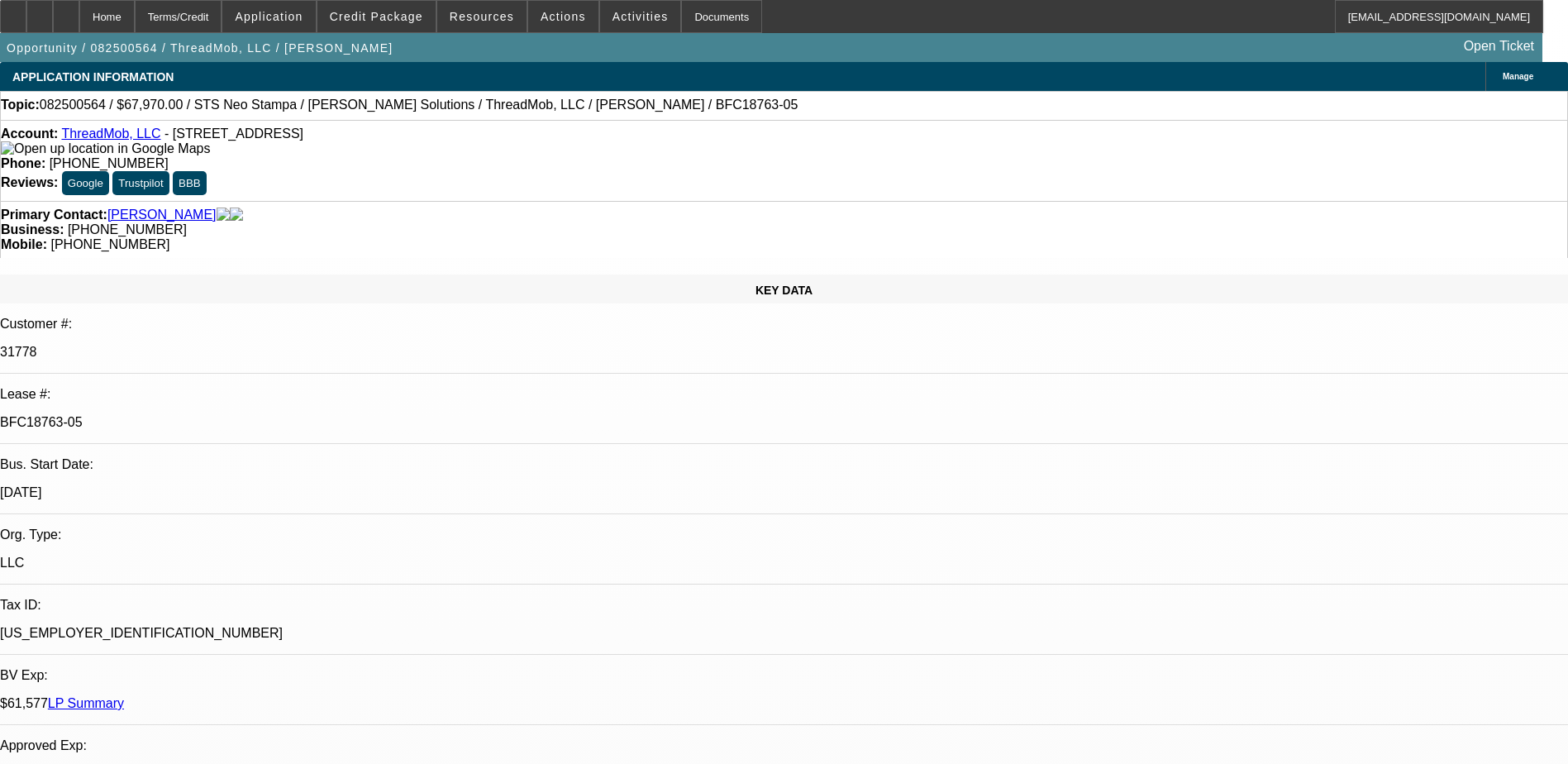
select select "1"
select select "6"
select select "1"
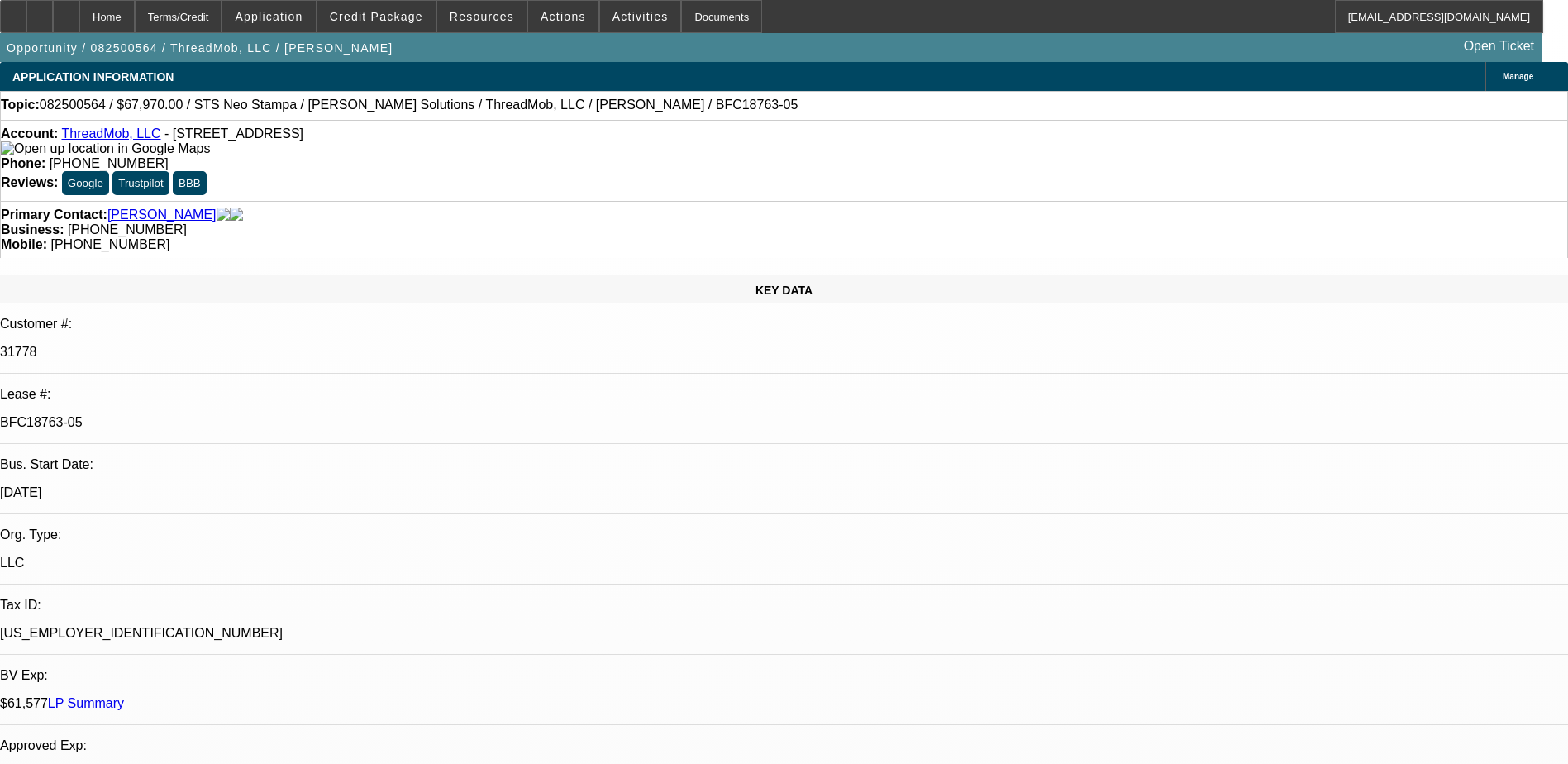
select select "6"
select select "1"
select select "6"
select select "1"
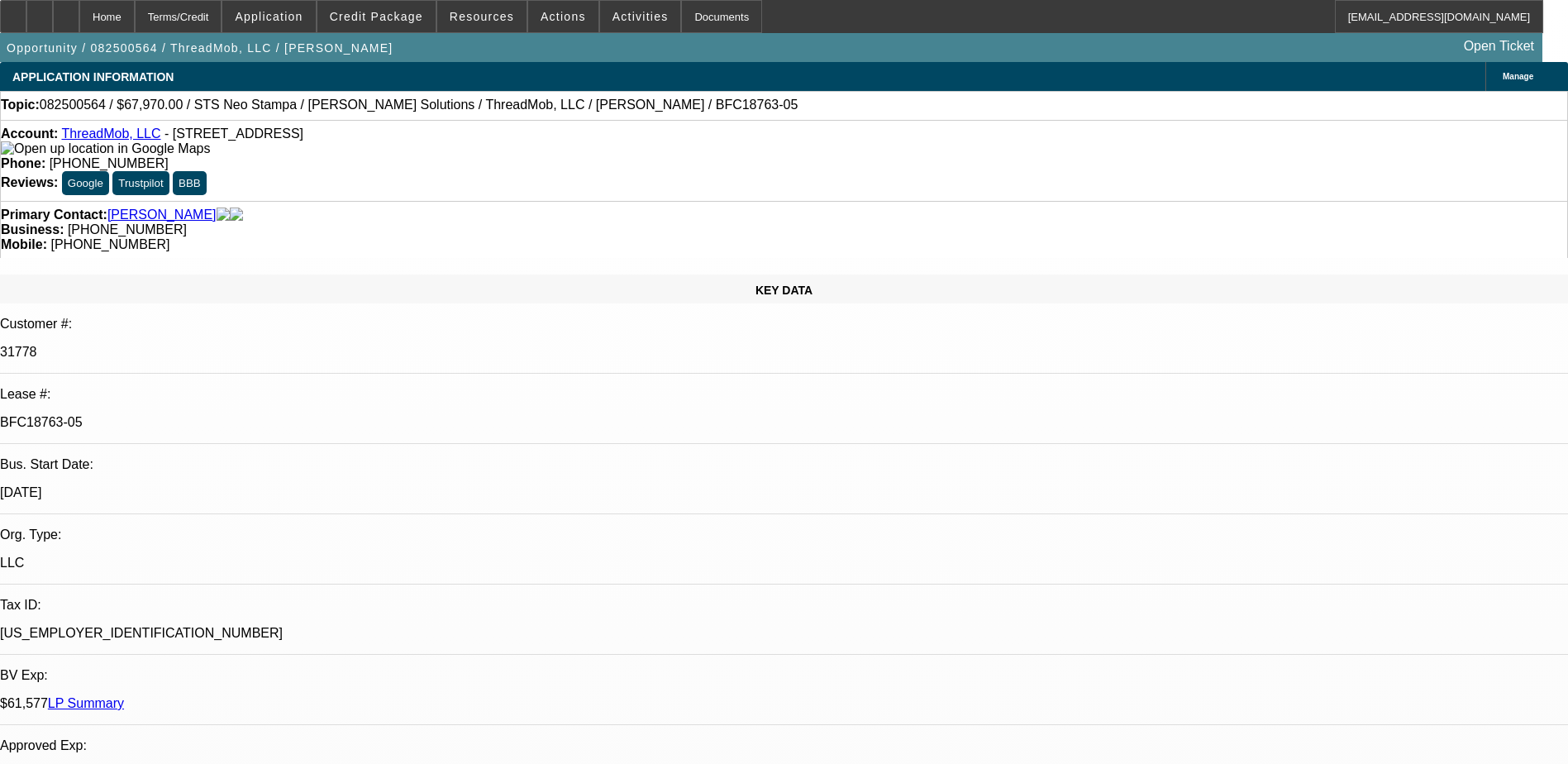
select select "1"
select select "6"
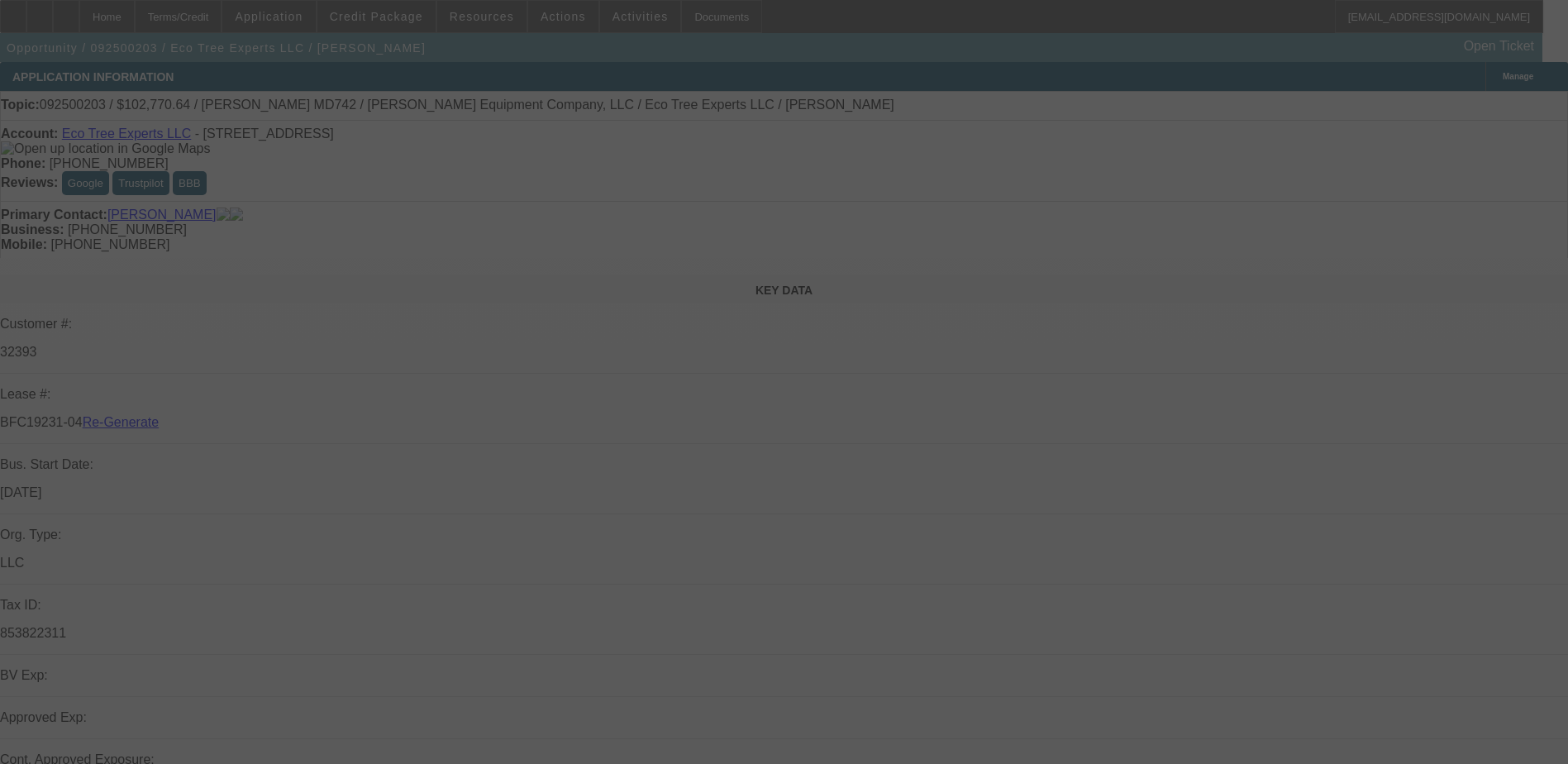
select select "3"
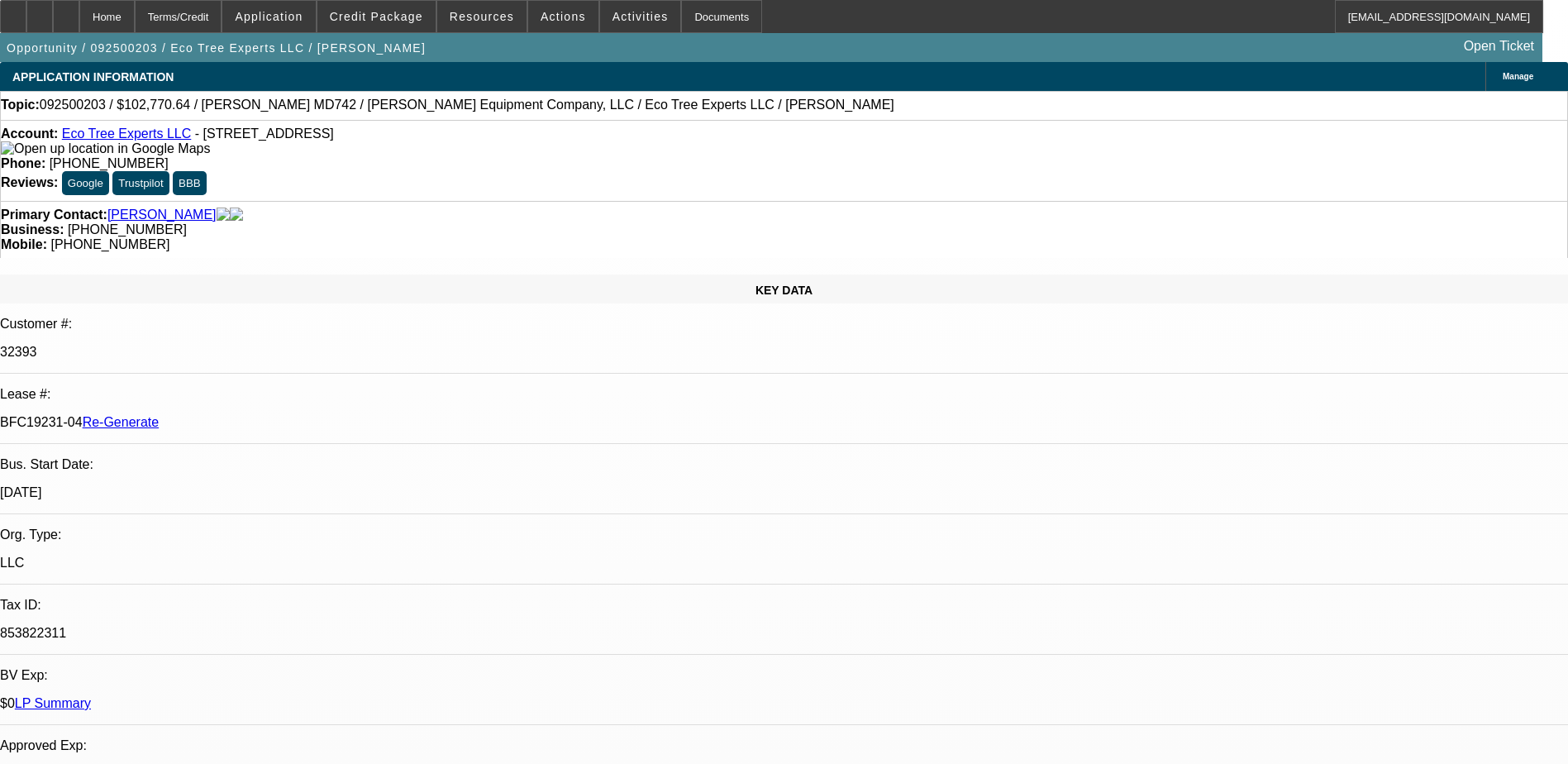
select select "0"
select select "1"
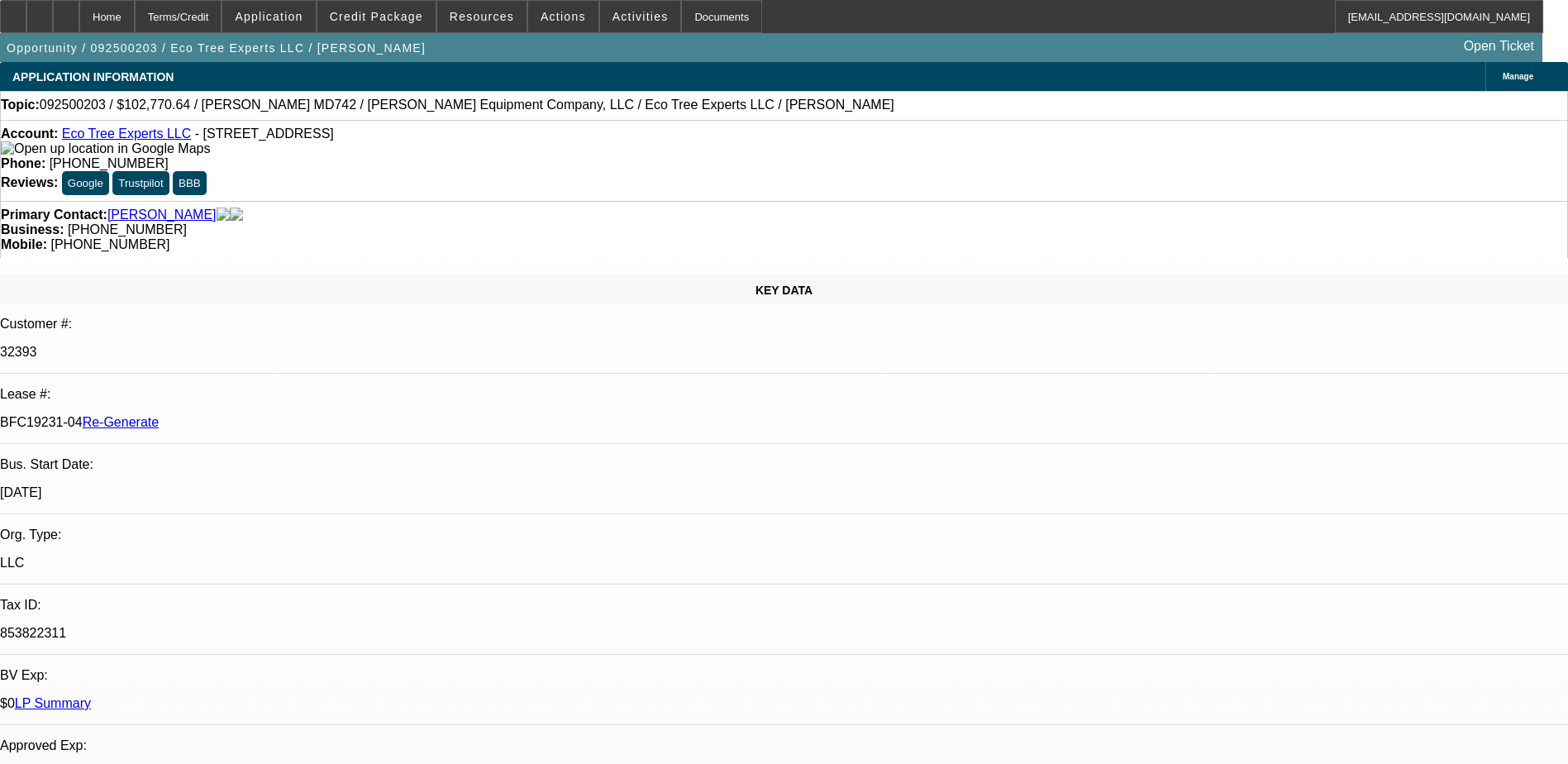
select select "6"
click at [700, 20] on div "Documents" at bounding box center [721, 16] width 81 height 33
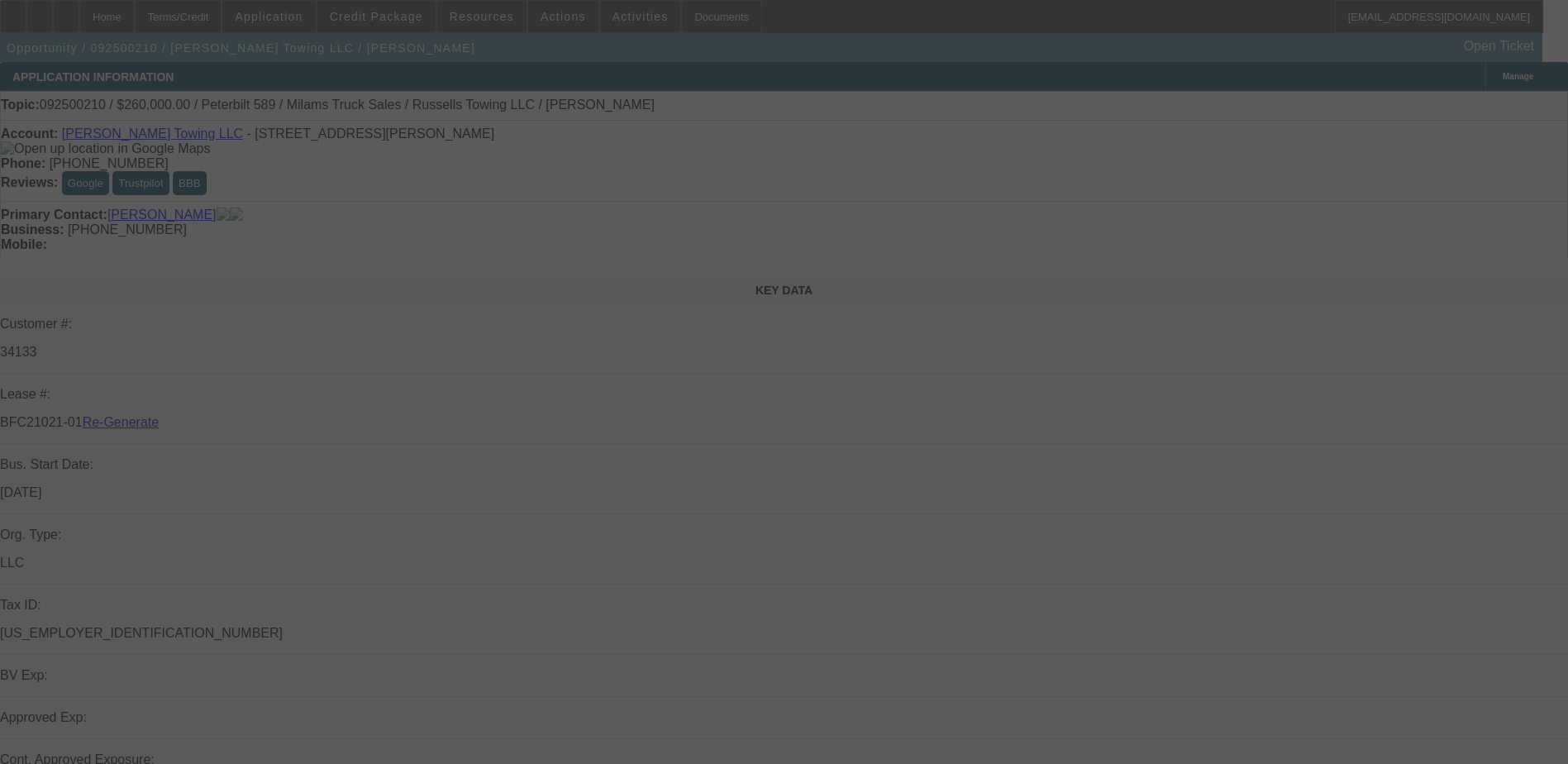
select select "3"
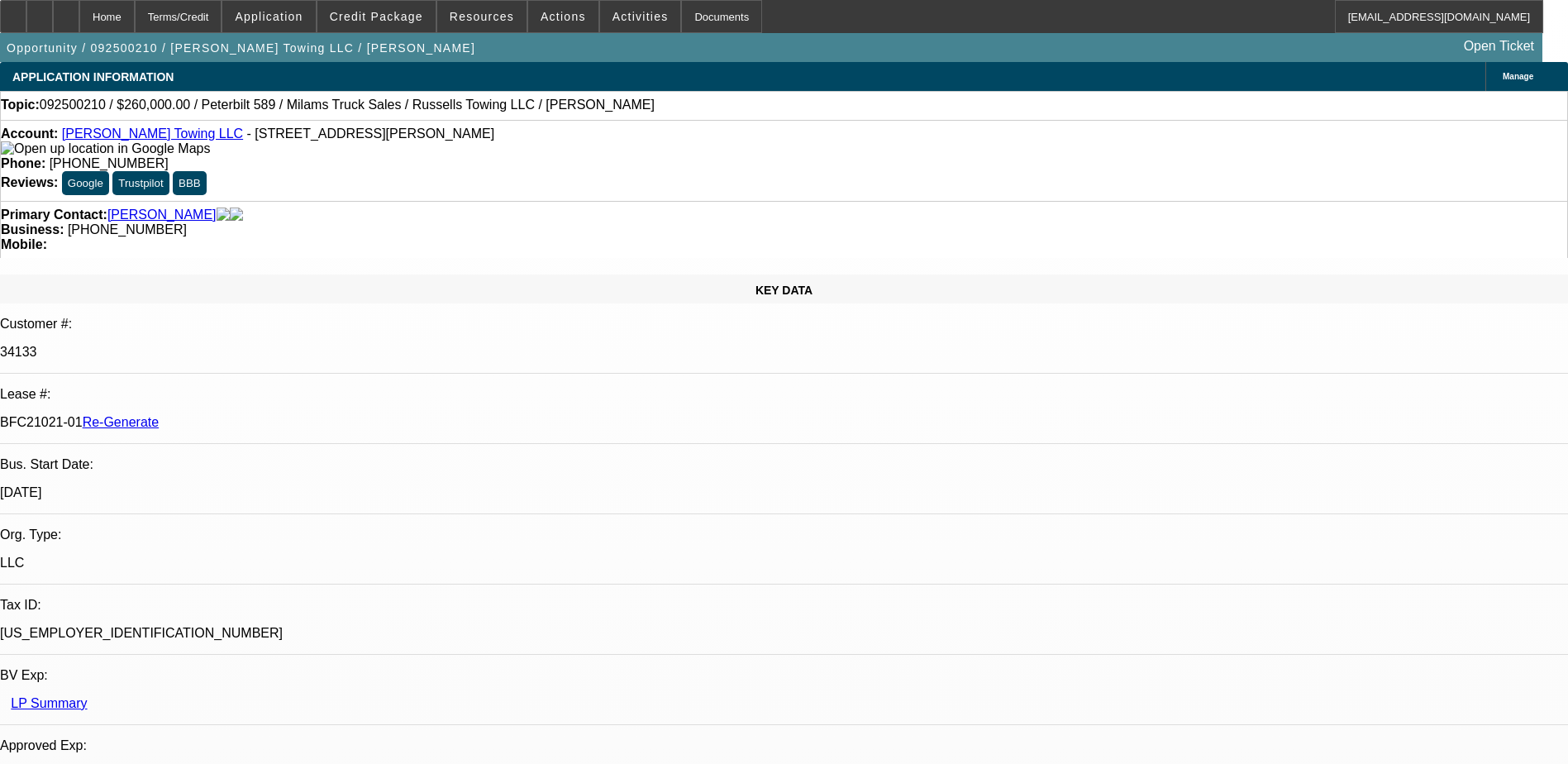
select select "0"
select select "1"
select select "3"
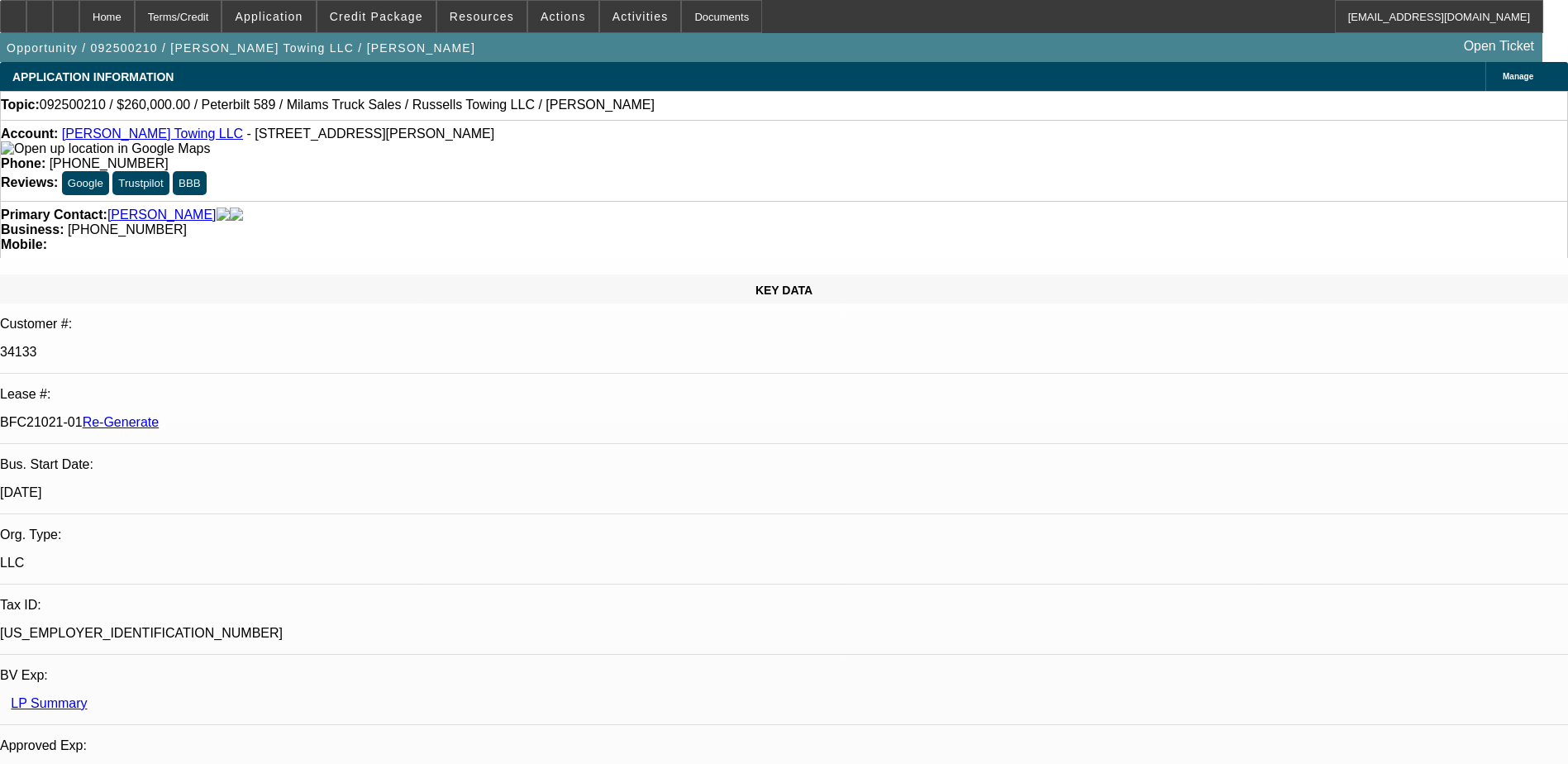
select select "6"
drag, startPoint x: 684, startPoint y: 15, endPoint x: 695, endPoint y: 18, distance: 11.4
click at [686, 16] on div "Documents" at bounding box center [721, 16] width 81 height 33
